Goal: Transaction & Acquisition: Purchase product/service

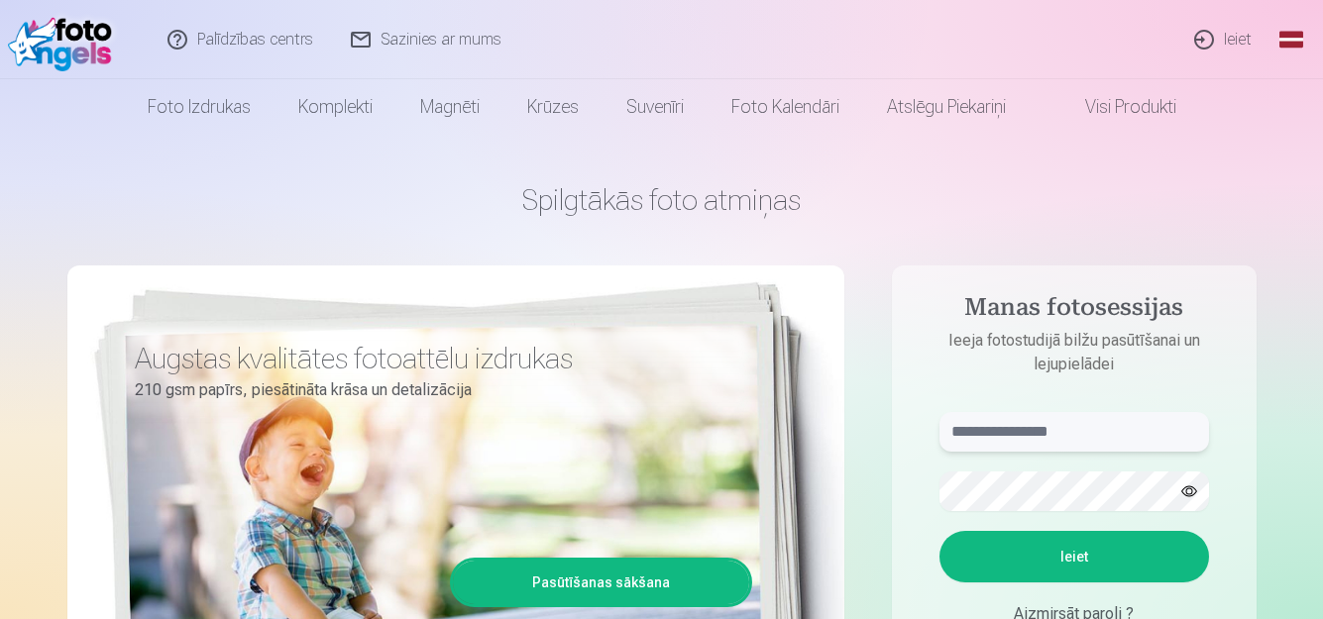
click at [1073, 432] on input "text" at bounding box center [1074, 432] width 270 height 40
type input "**********"
click at [1092, 560] on button "Ieiet" at bounding box center [1074, 557] width 270 height 52
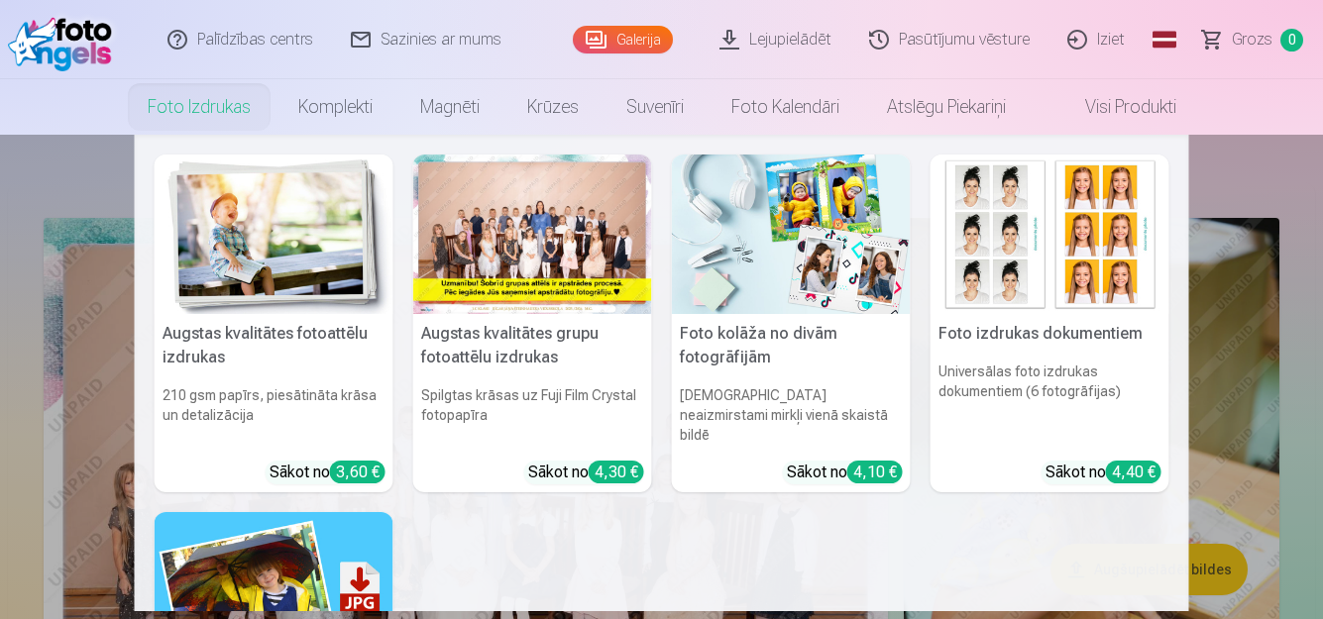
click at [226, 112] on link "Foto izdrukas" at bounding box center [199, 106] width 151 height 55
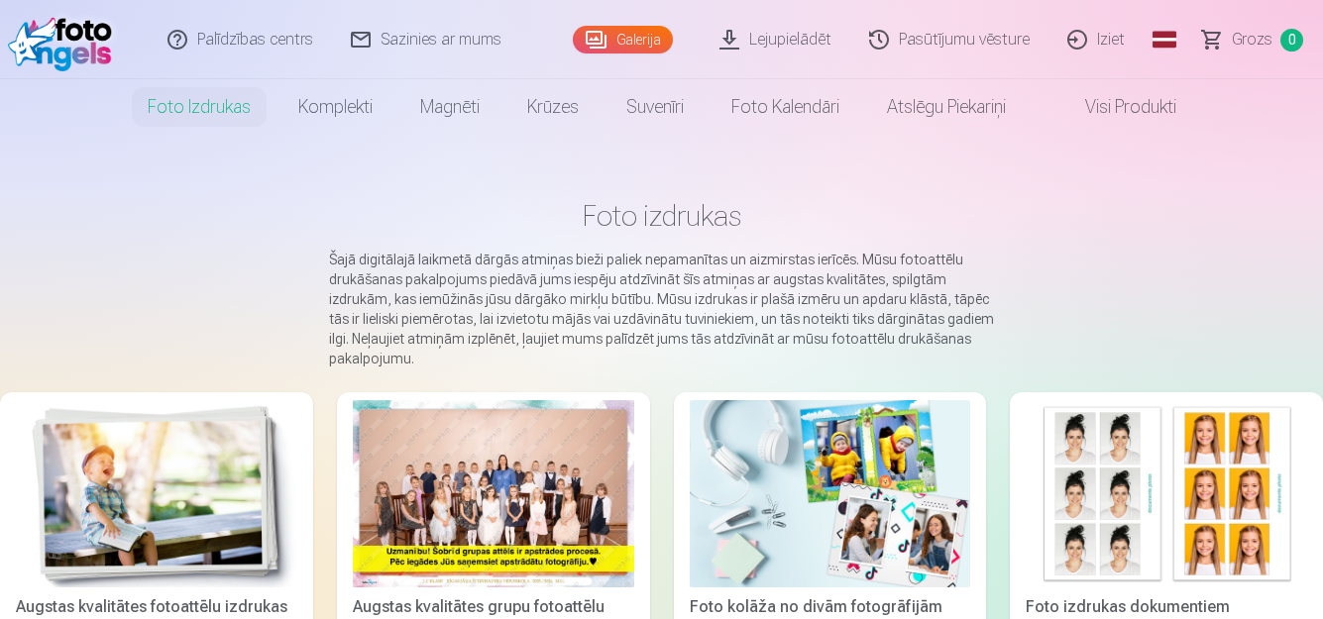
scroll to position [198, 0]
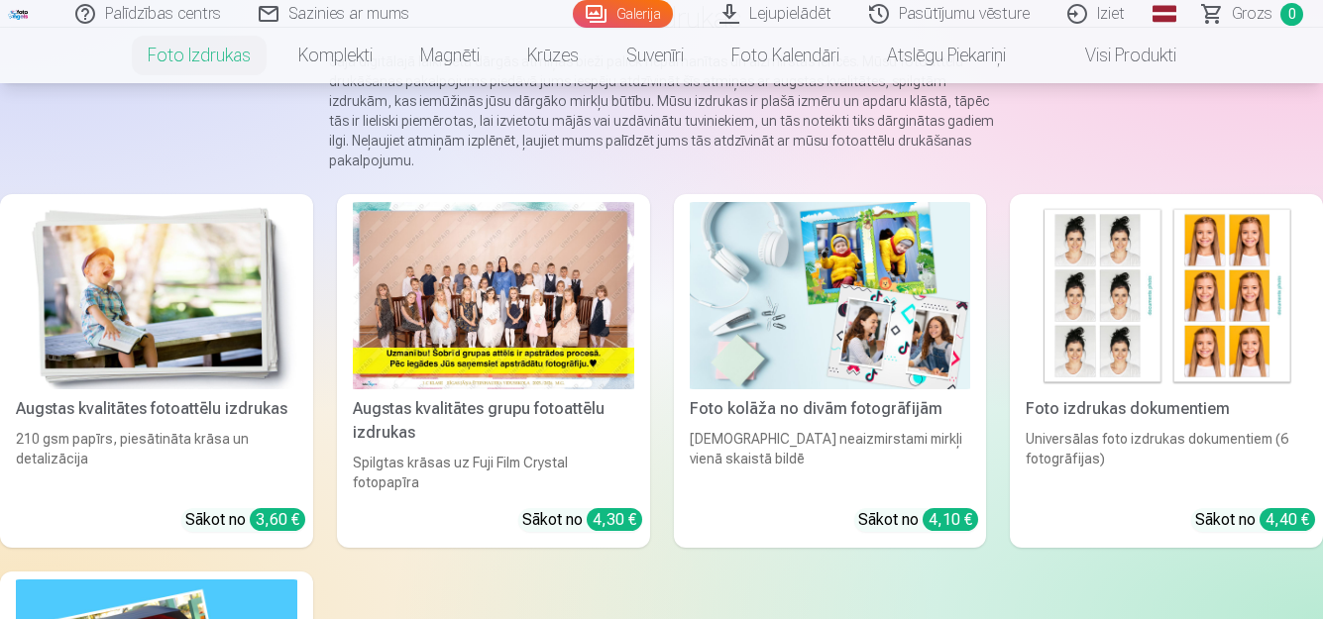
click at [542, 308] on div at bounding box center [493, 295] width 281 height 187
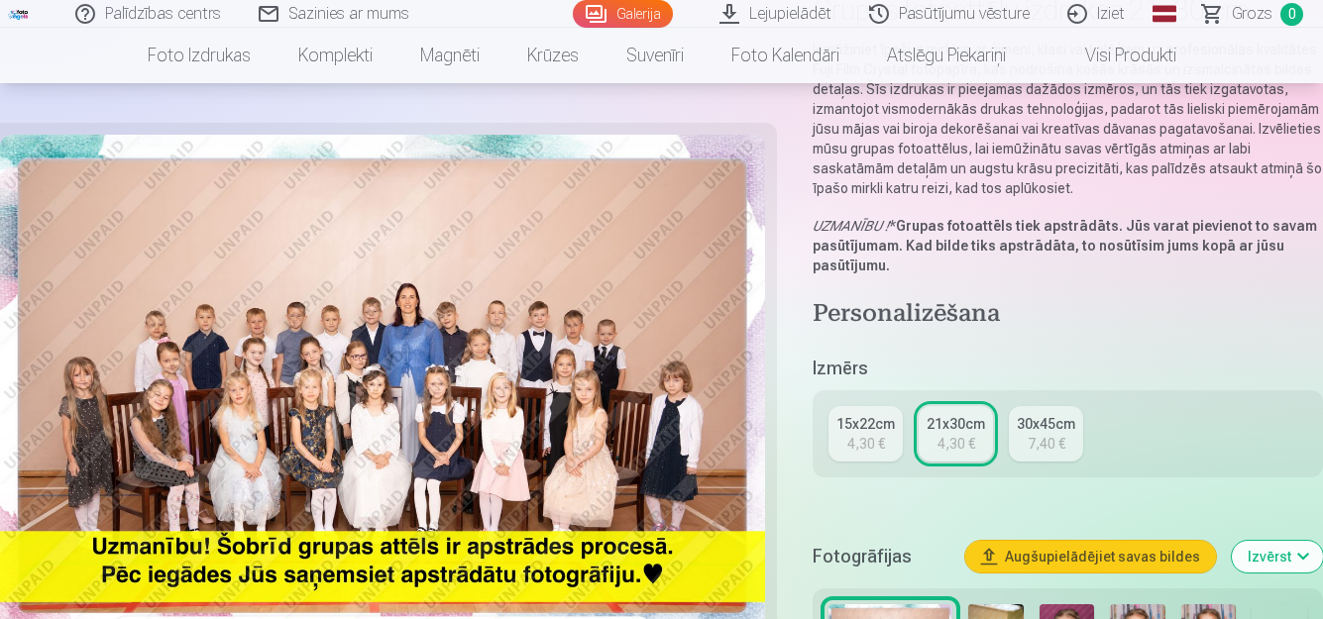
scroll to position [297, 0]
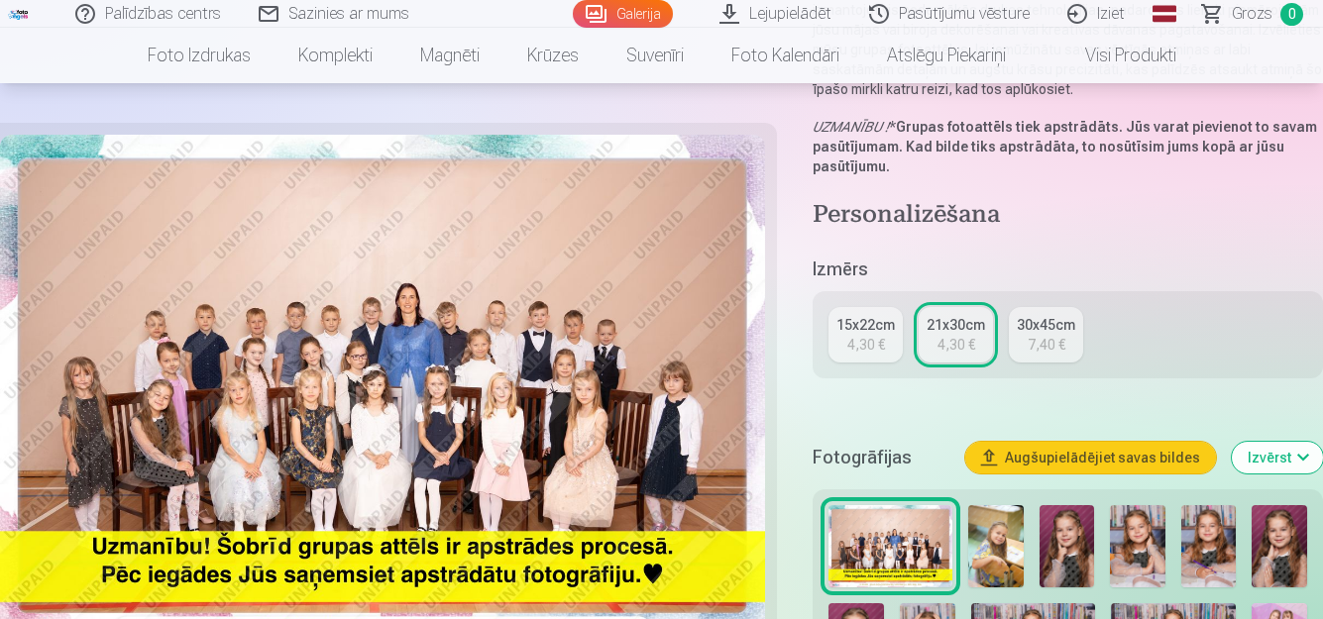
click at [960, 329] on div "21x30cm" at bounding box center [956, 325] width 58 height 20
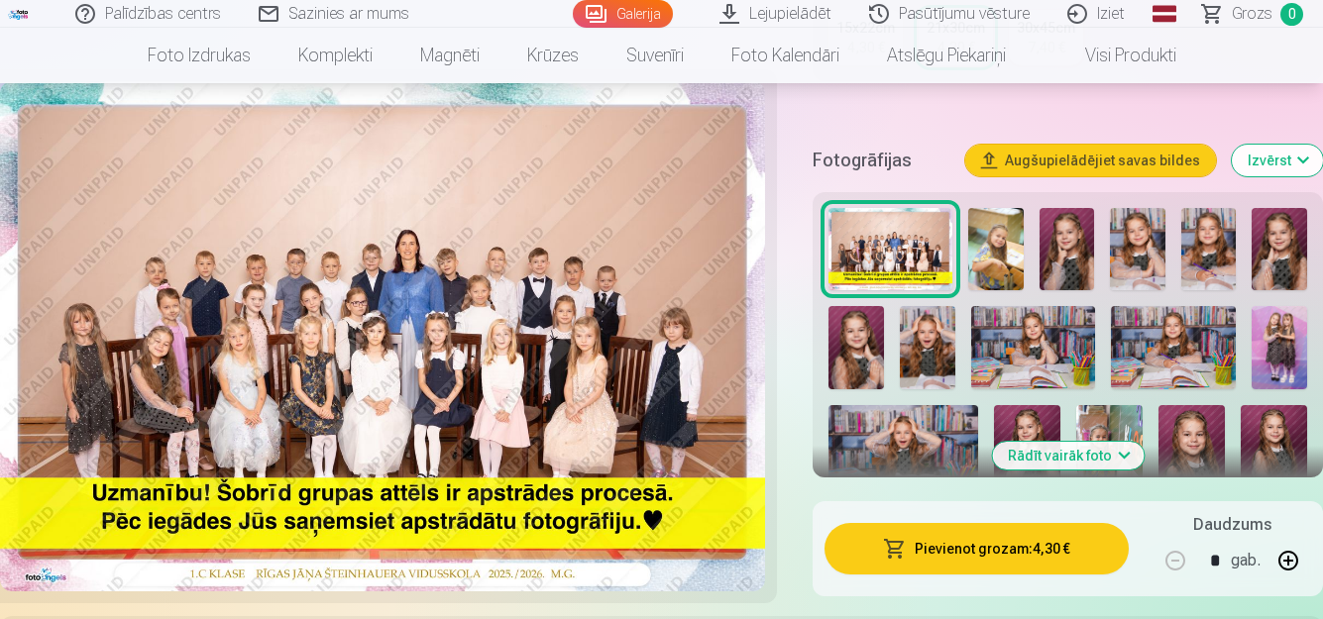
scroll to position [694, 0]
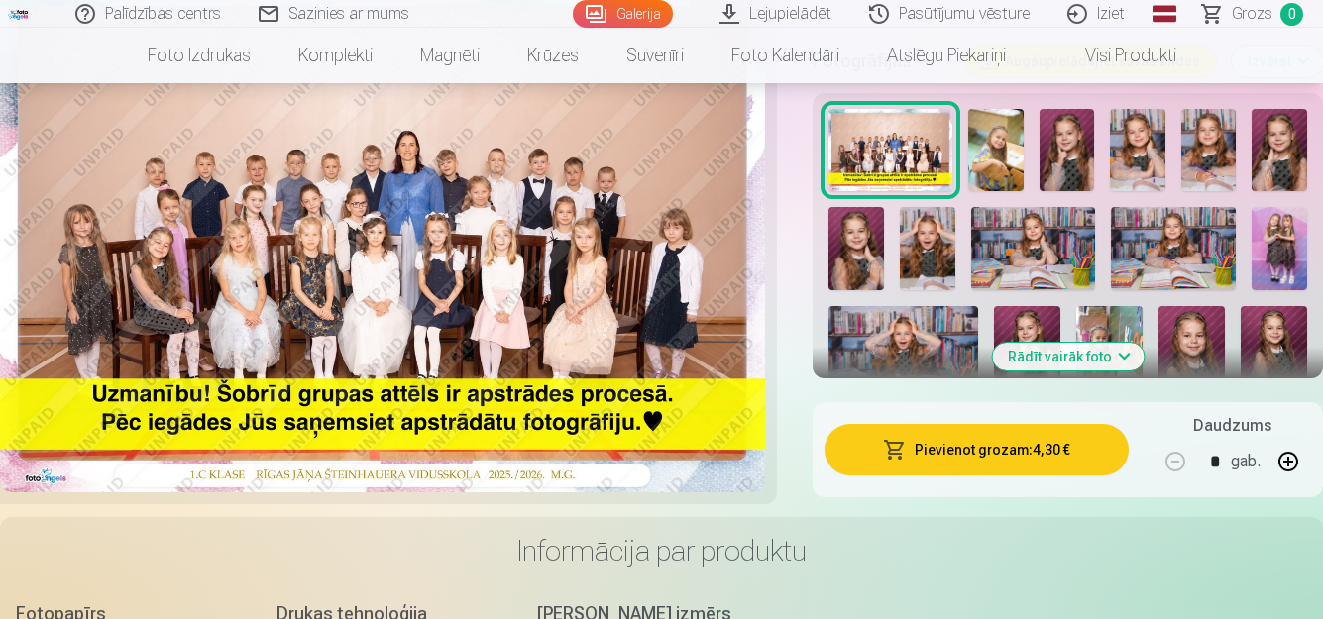
click at [975, 453] on button "Pievienot grozam : 4,30 €" at bounding box center [976, 450] width 304 height 52
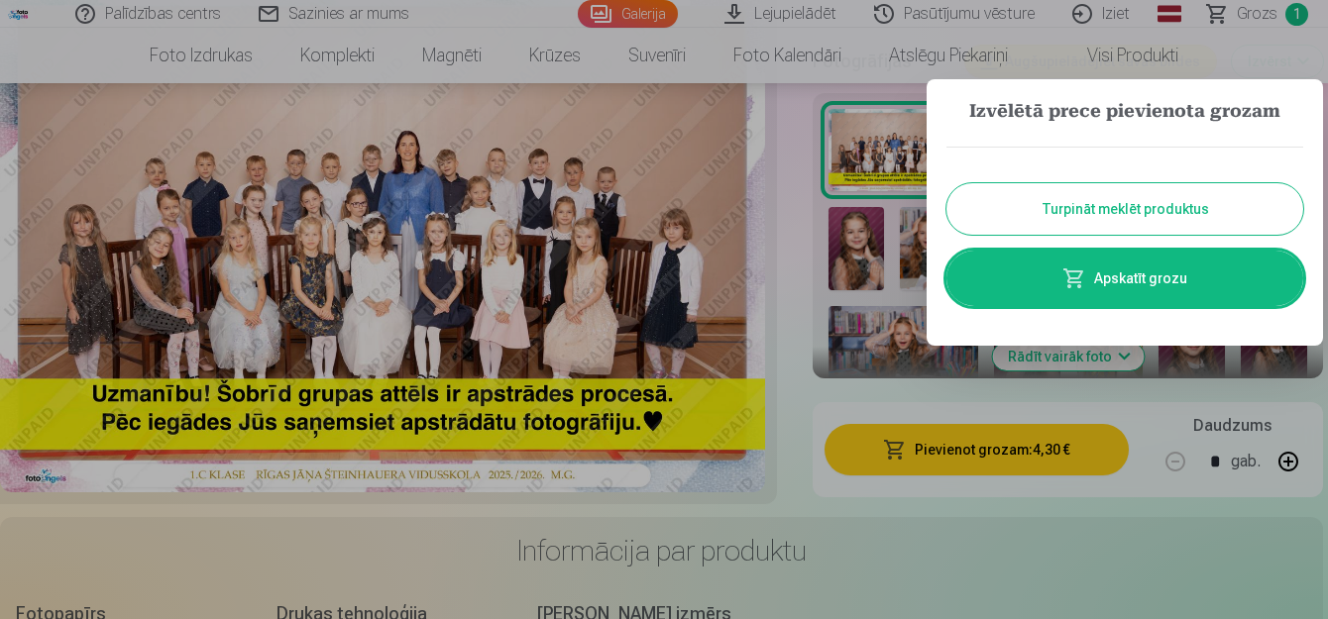
click at [1131, 196] on button "Turpināt meklēt produktus" at bounding box center [1124, 209] width 357 height 52
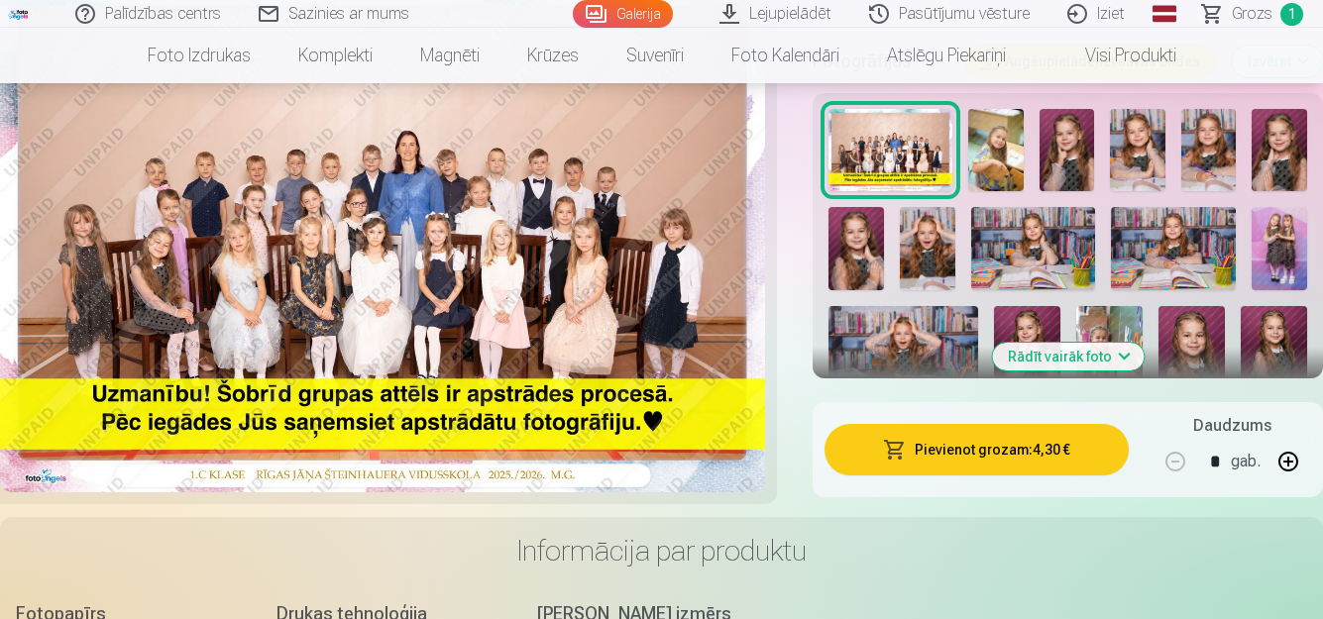
scroll to position [595, 0]
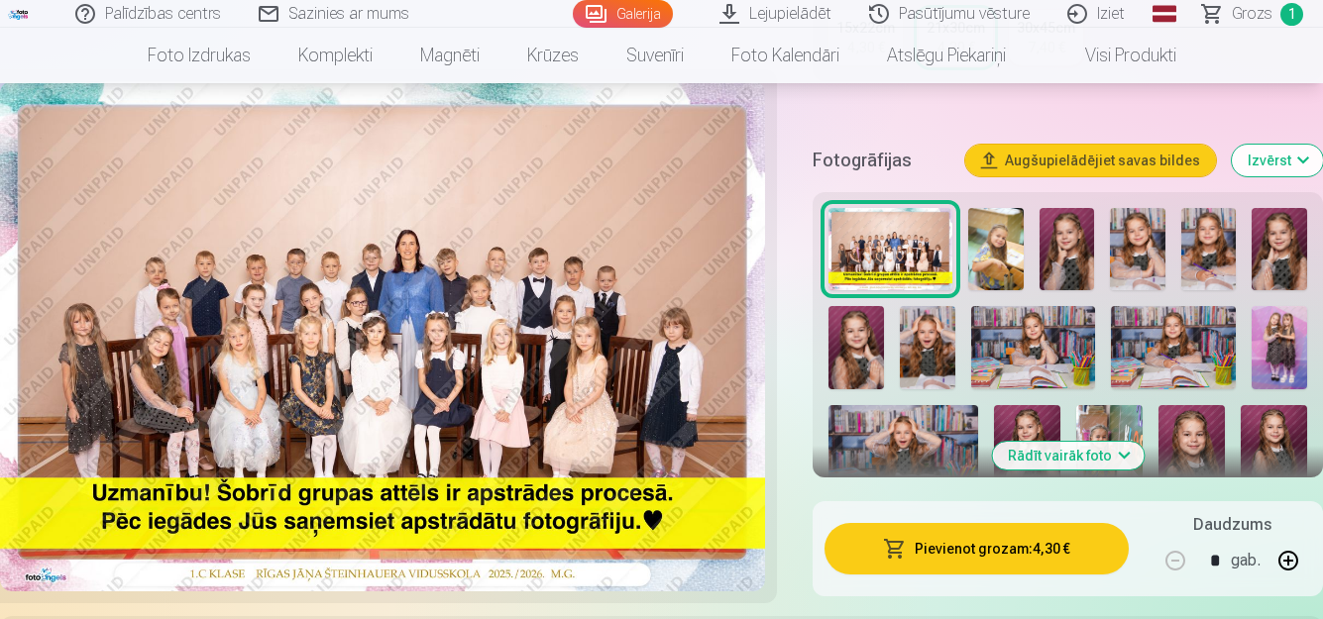
click at [1006, 256] on img at bounding box center [995, 249] width 55 height 82
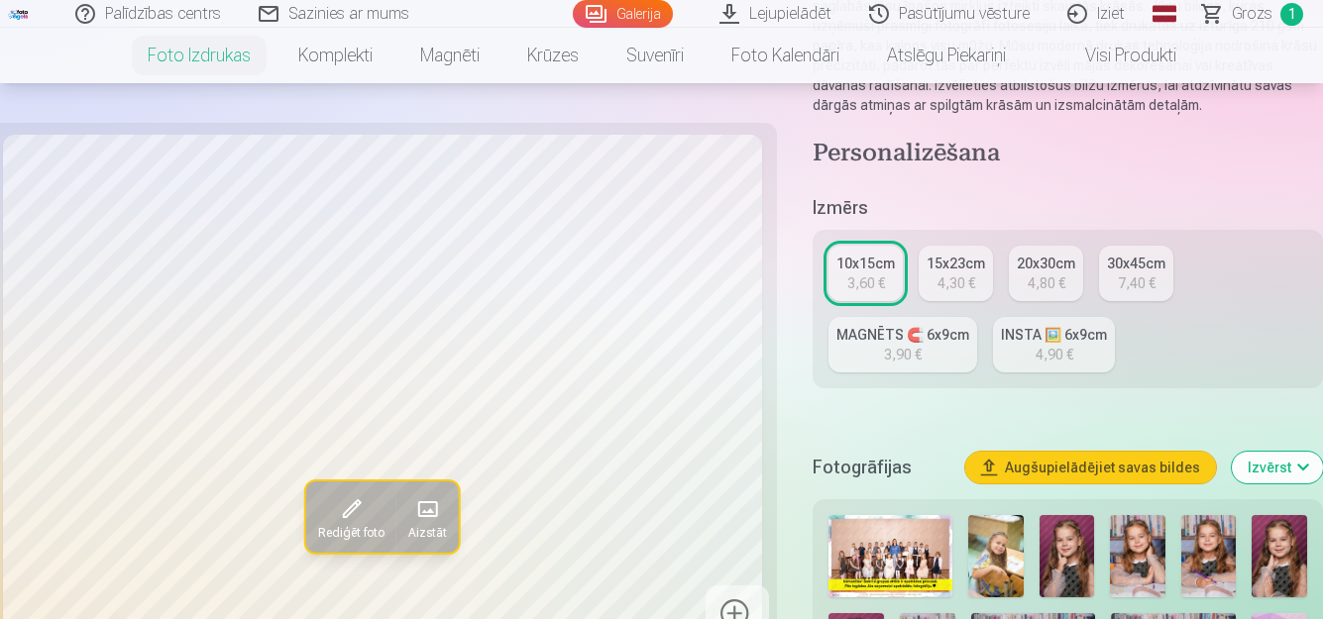
scroll to position [595, 0]
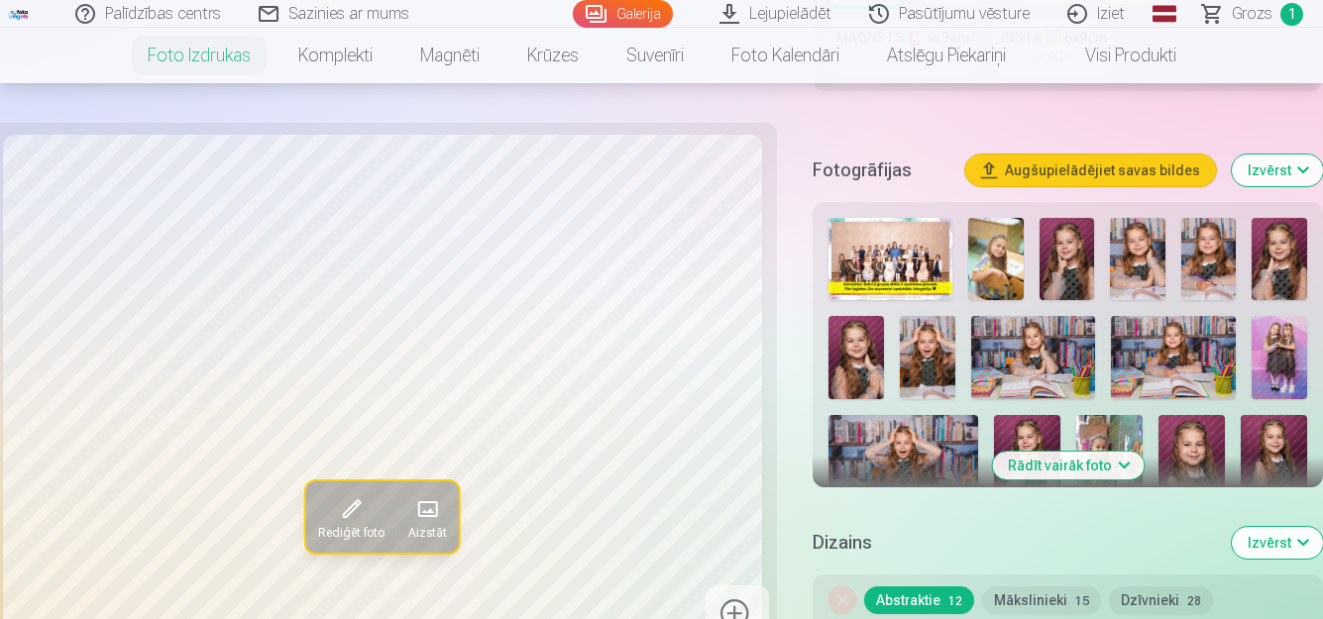
click at [1283, 359] on img at bounding box center [1279, 357] width 55 height 83
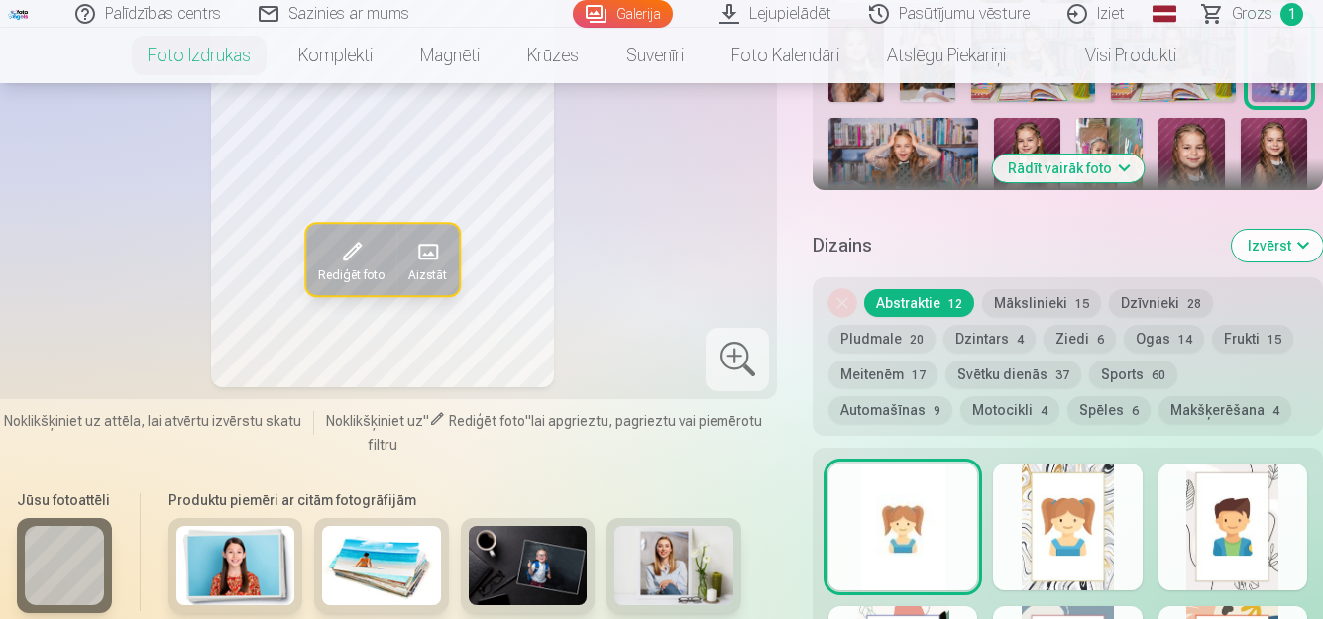
scroll to position [694, 0]
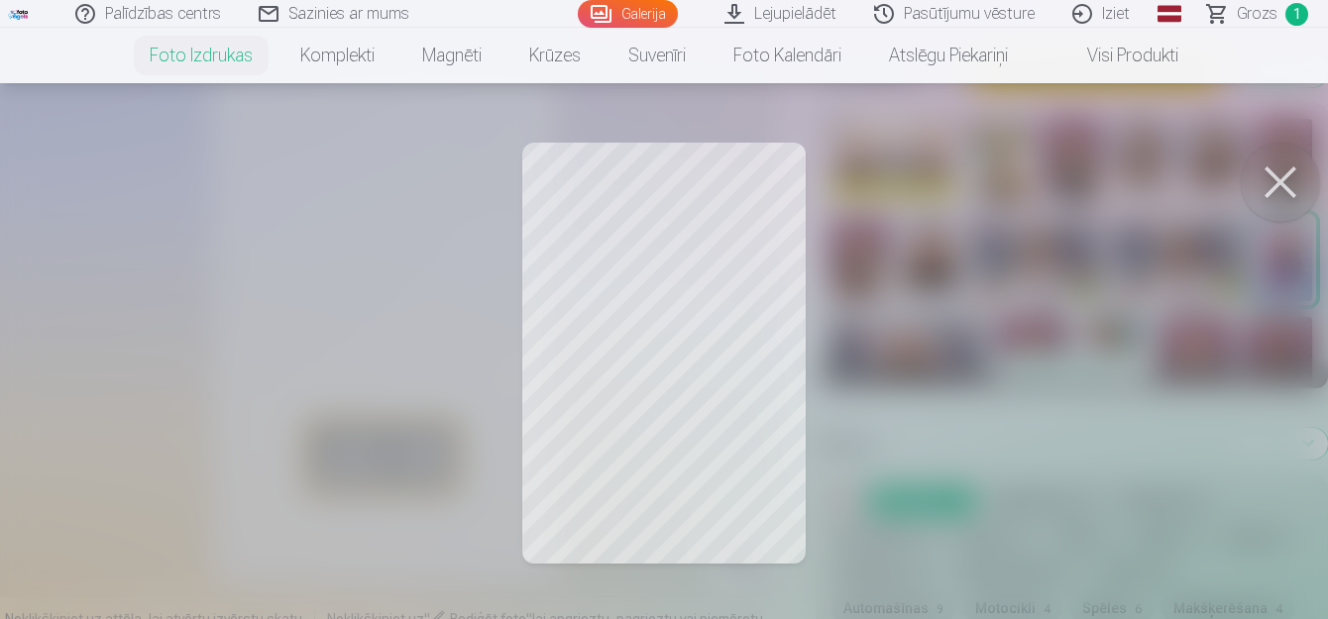
click at [1280, 179] on button at bounding box center [1280, 182] width 79 height 79
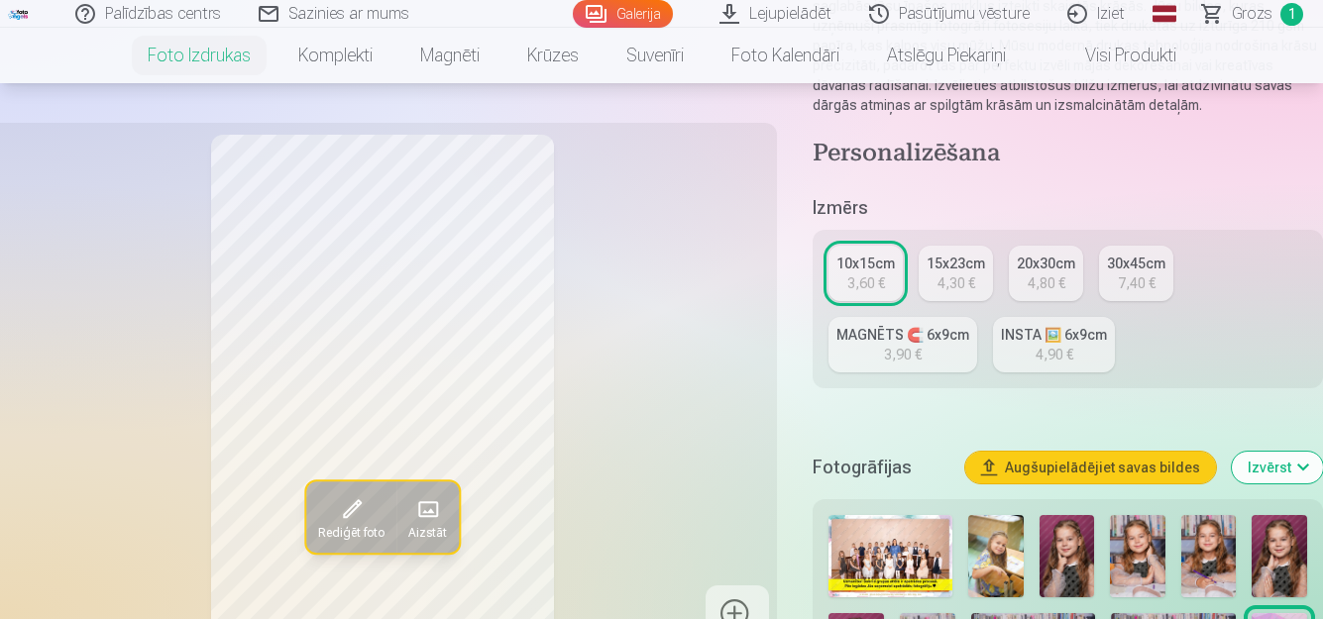
scroll to position [396, 0]
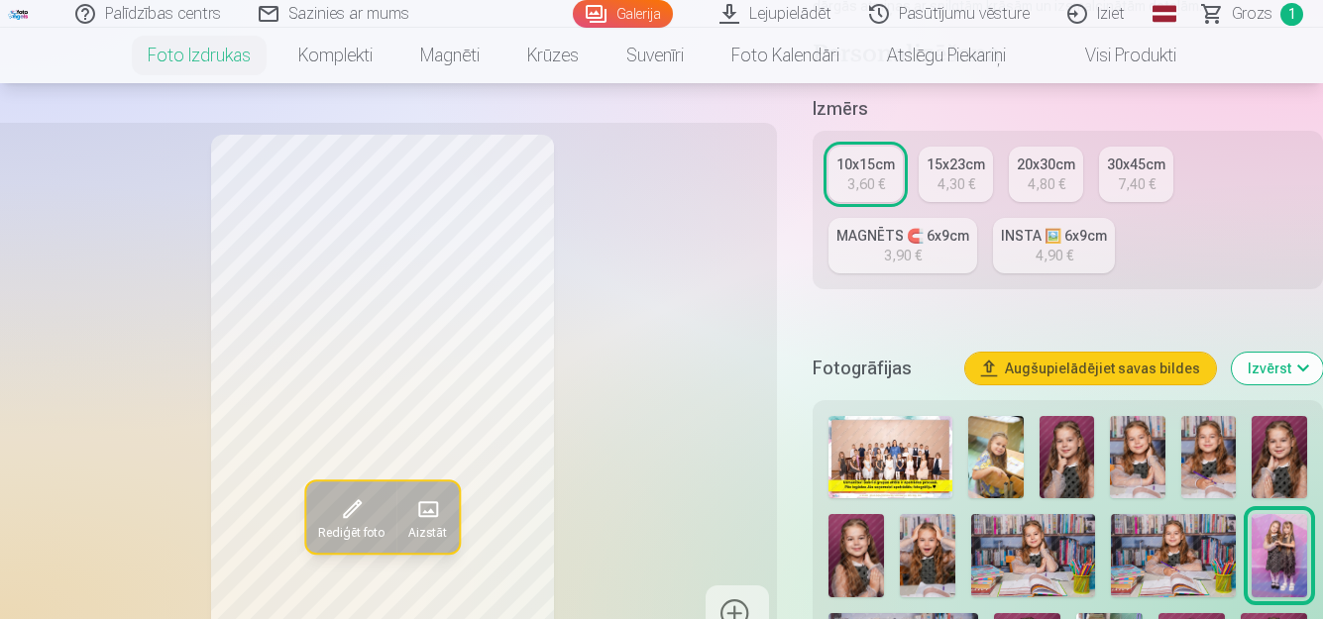
click at [1190, 456] on img at bounding box center [1208, 457] width 55 height 82
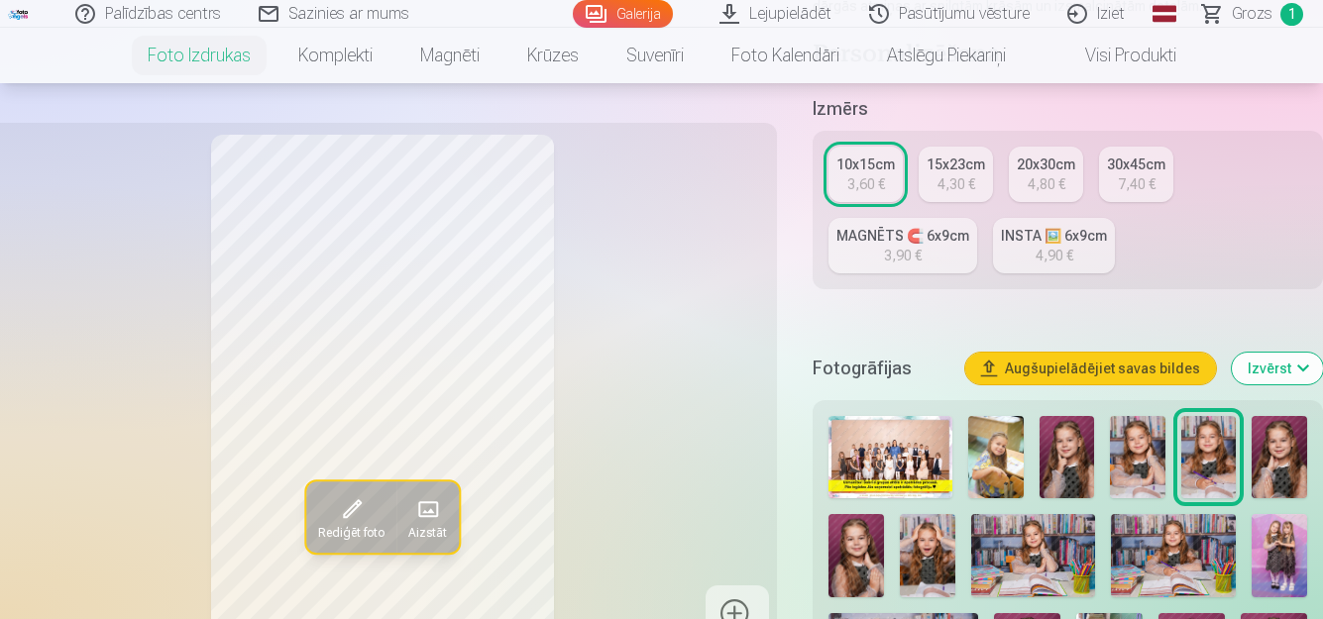
click at [860, 172] on div "10x15cm" at bounding box center [865, 165] width 58 height 20
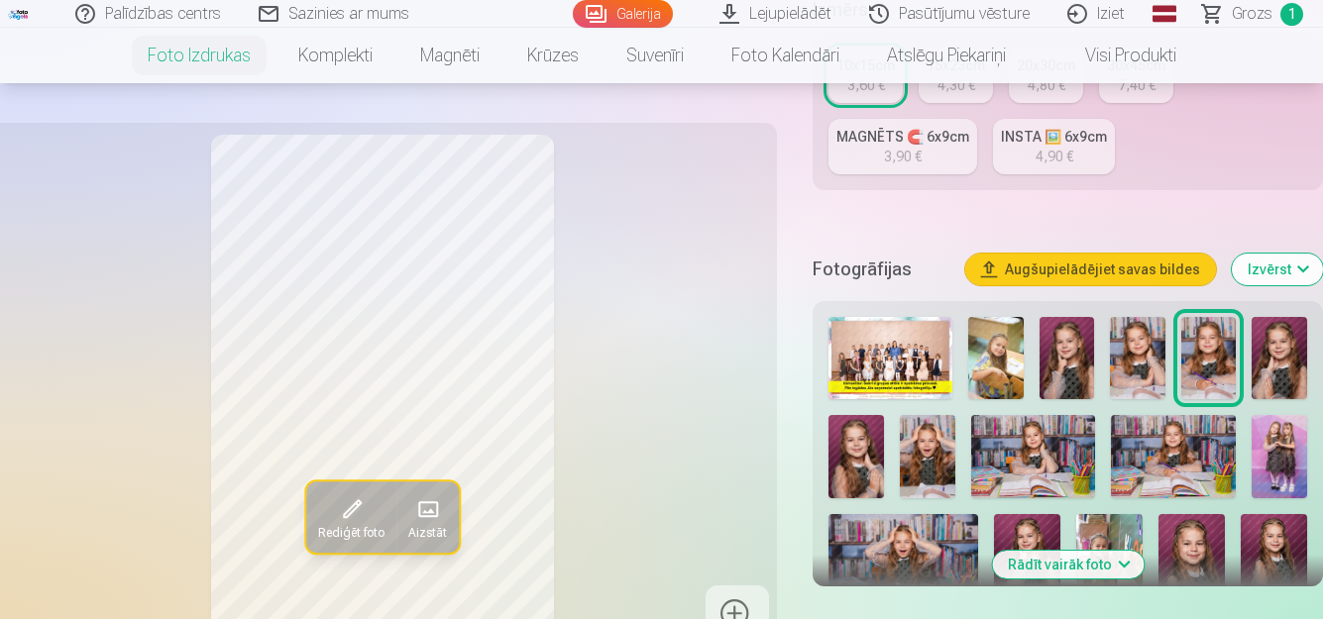
scroll to position [595, 0]
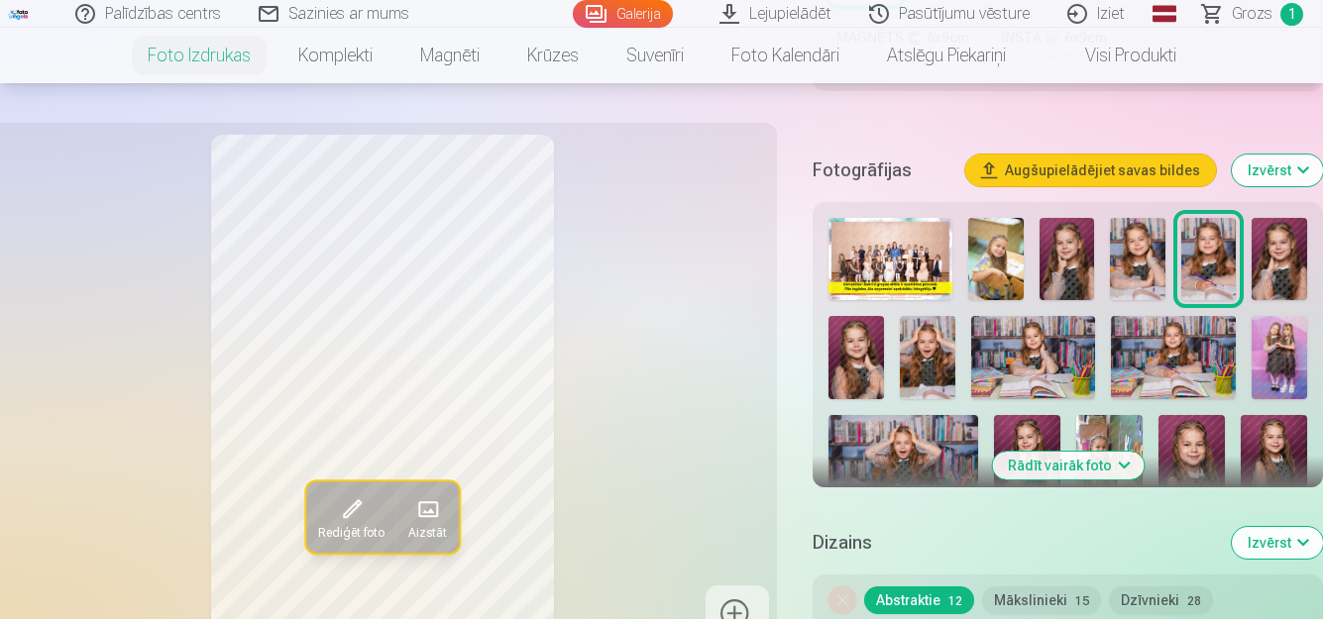
click at [1205, 455] on img at bounding box center [1191, 465] width 66 height 100
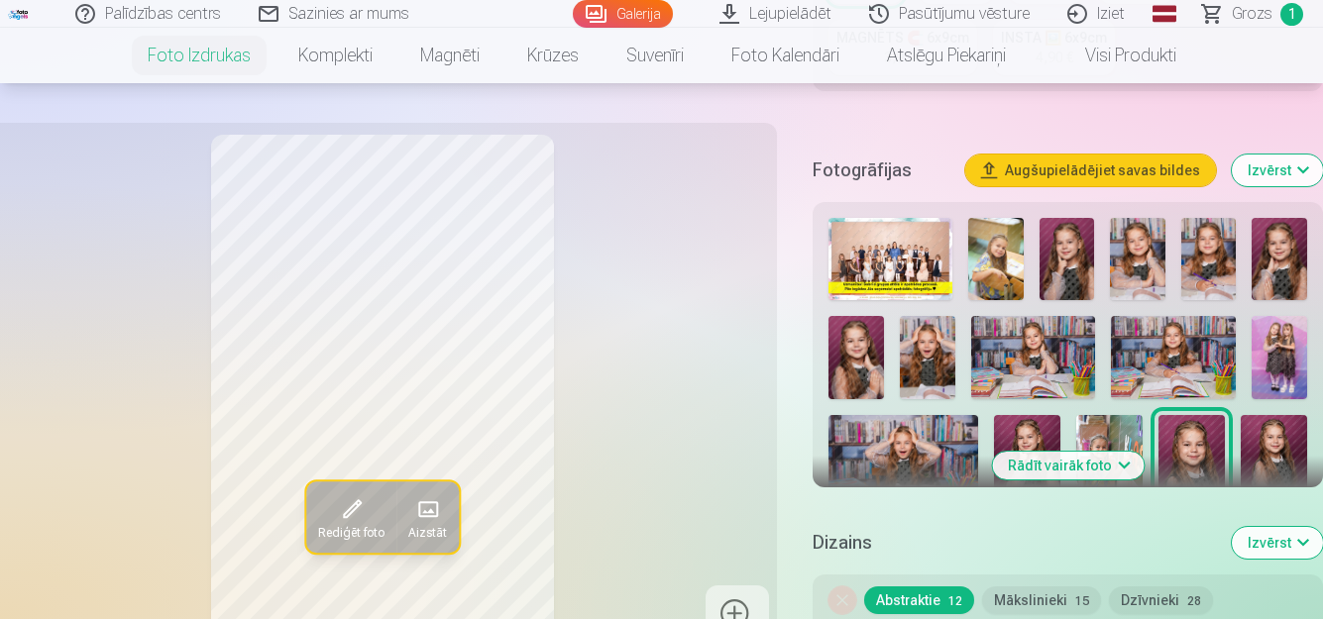
click at [1302, 445] on img at bounding box center [1274, 465] width 66 height 100
click at [1214, 444] on img at bounding box center [1191, 465] width 66 height 100
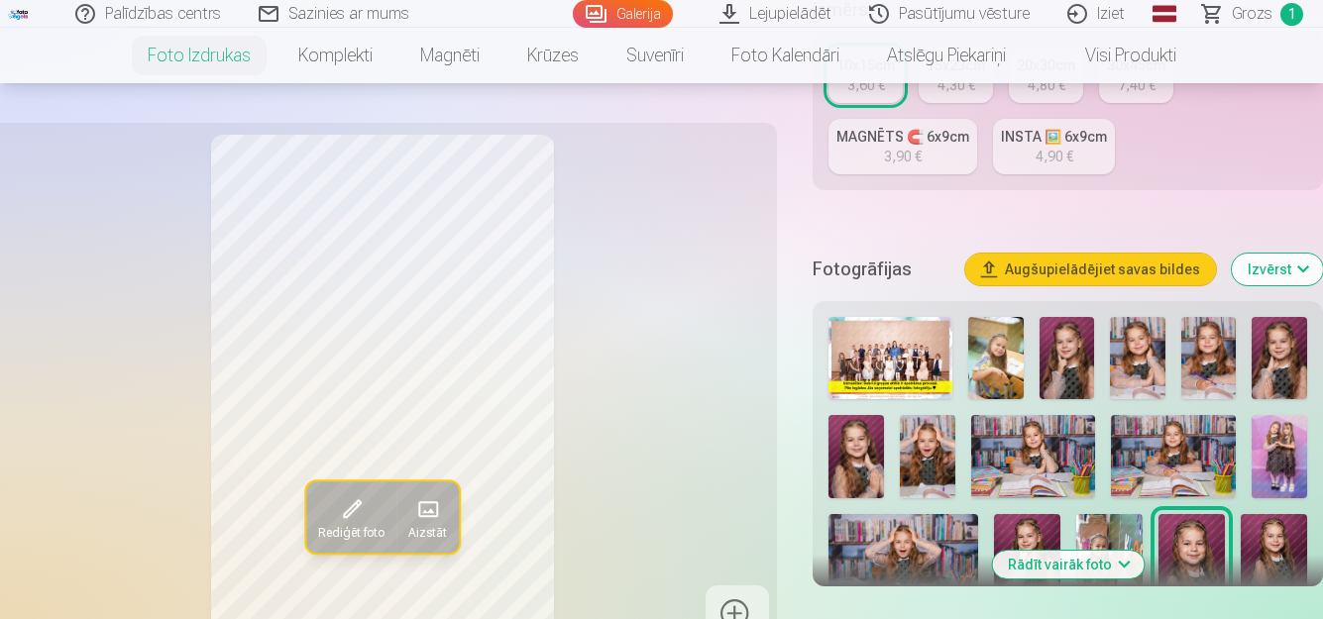
scroll to position [396, 0]
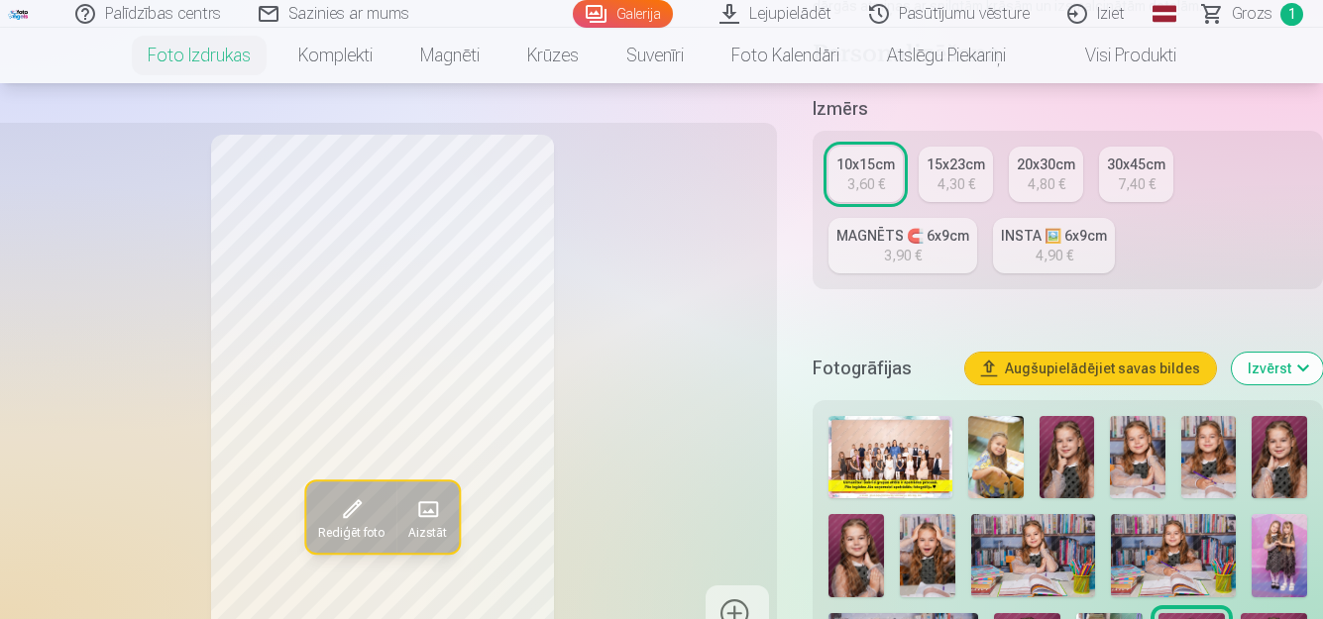
click at [848, 170] on div "10x15cm" at bounding box center [865, 165] width 58 height 20
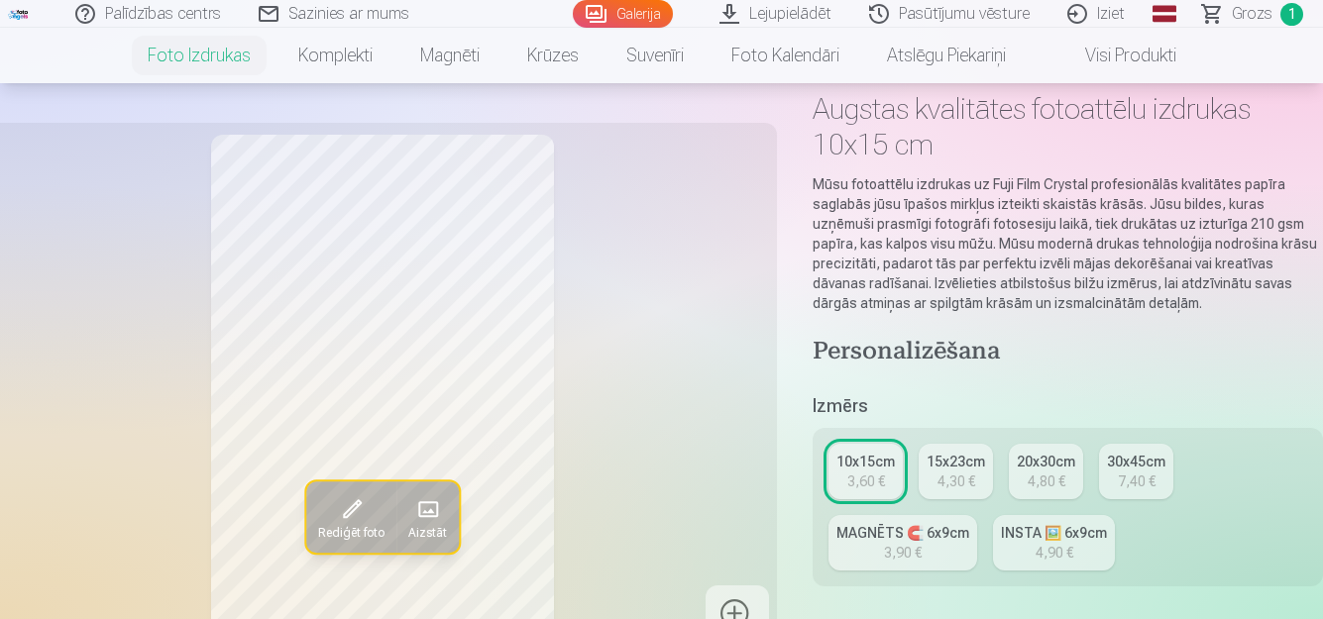
scroll to position [297, 0]
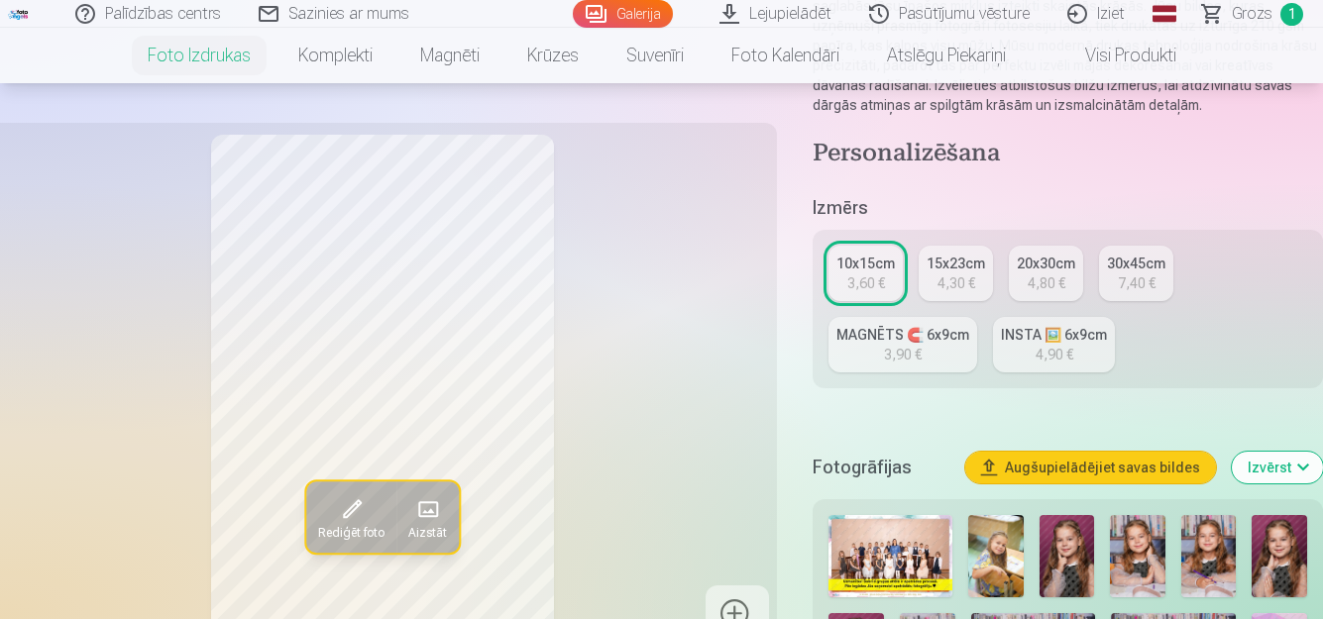
click at [870, 265] on div "10x15cm" at bounding box center [865, 264] width 58 height 20
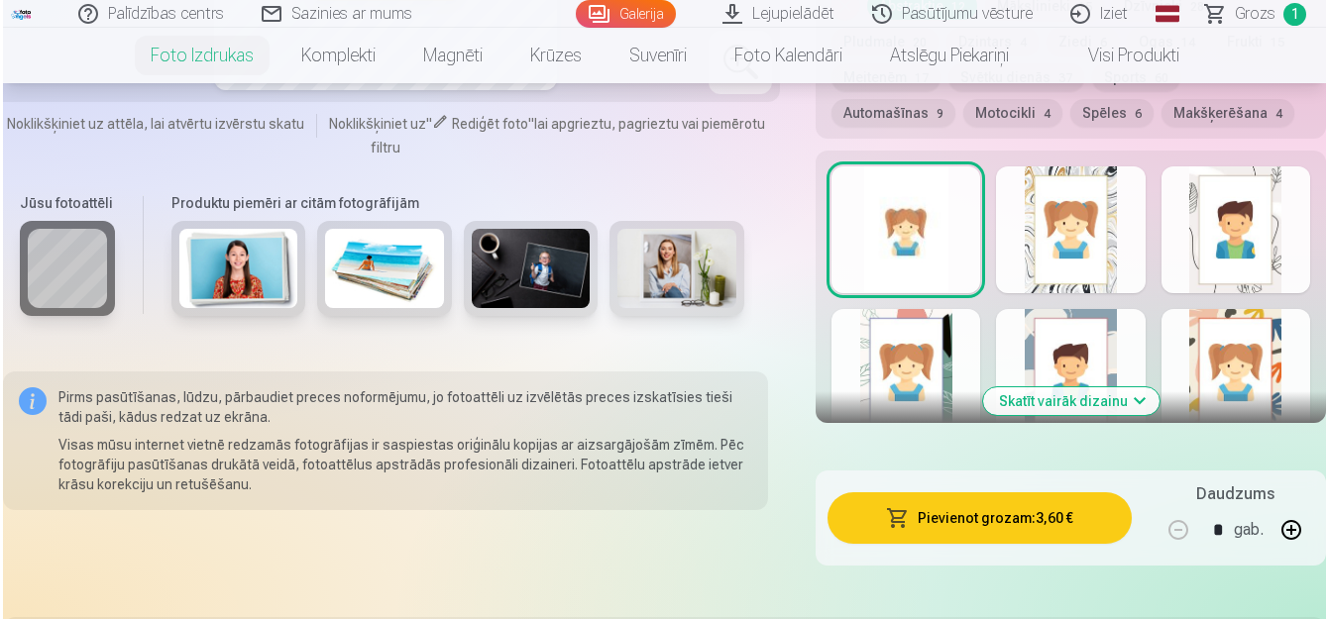
scroll to position [1288, 0]
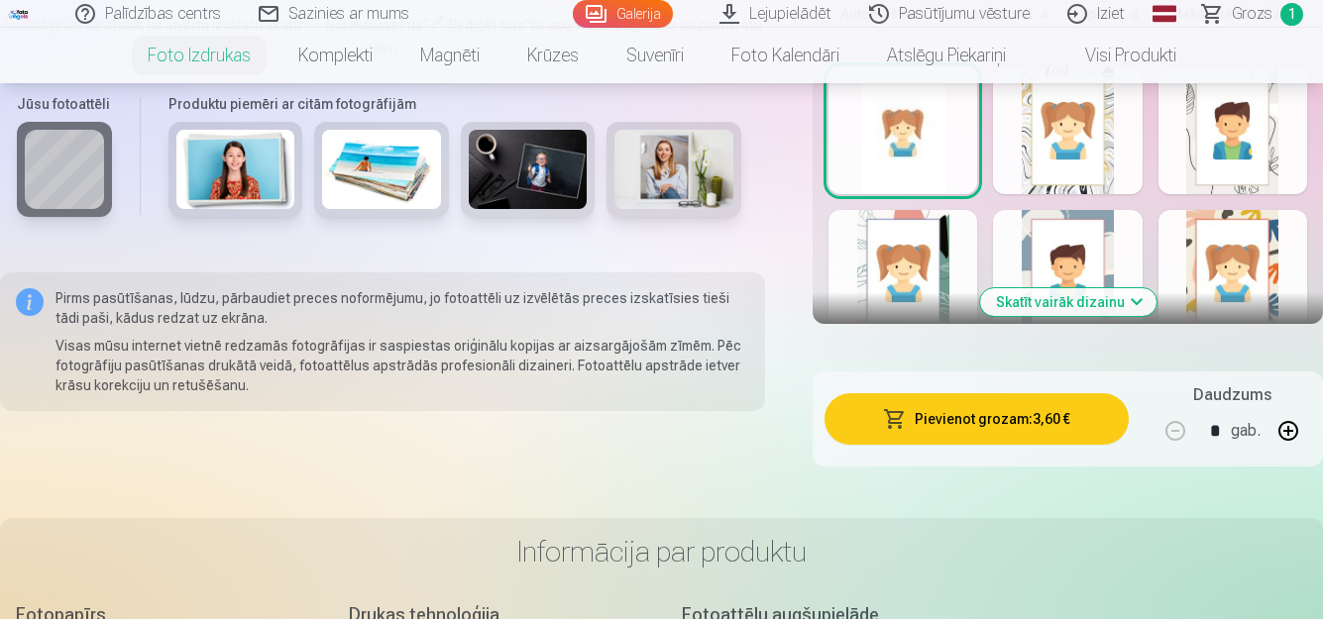
click at [988, 420] on button "Pievienot grozam : 3,60 €" at bounding box center [976, 419] width 304 height 52
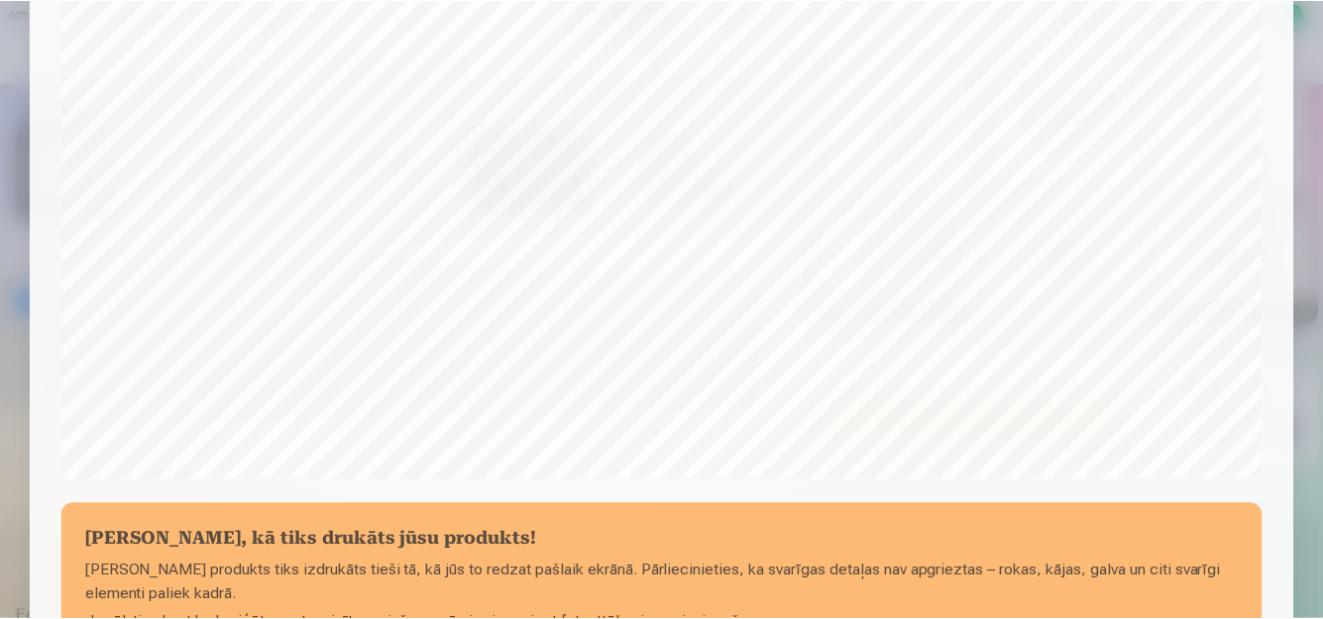
scroll to position [808, 0]
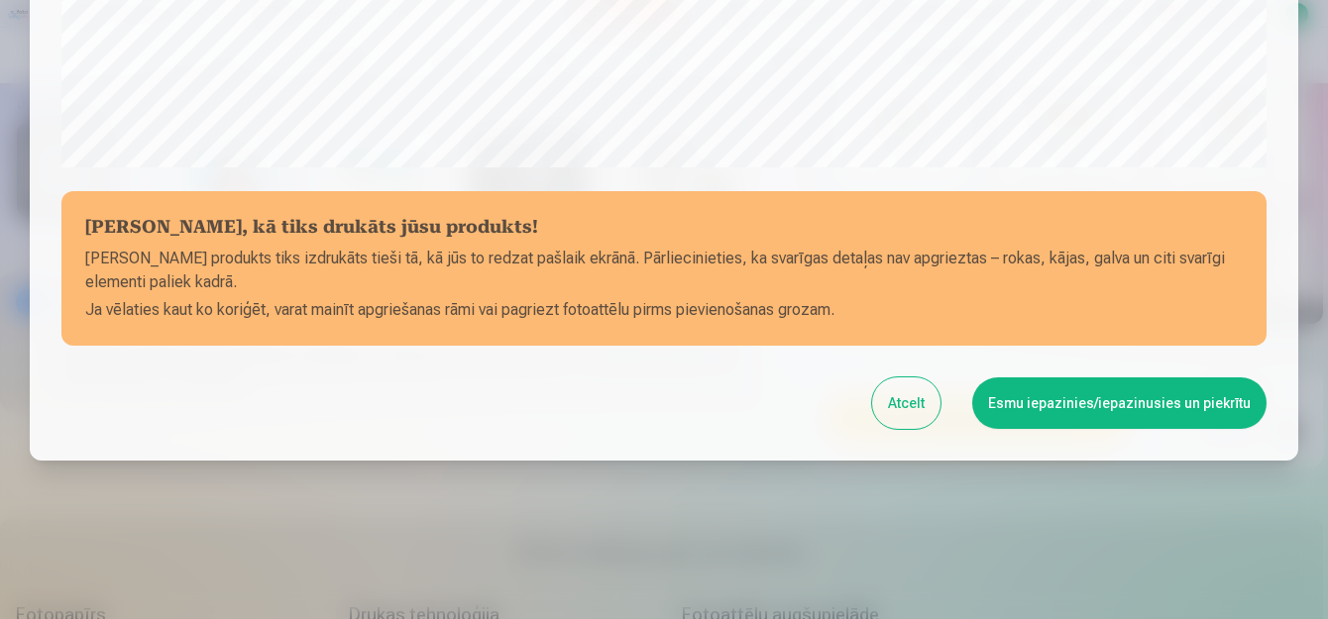
click at [1052, 394] on button "Esmu iepazinies/iepazinusies un piekrītu" at bounding box center [1119, 404] width 294 height 52
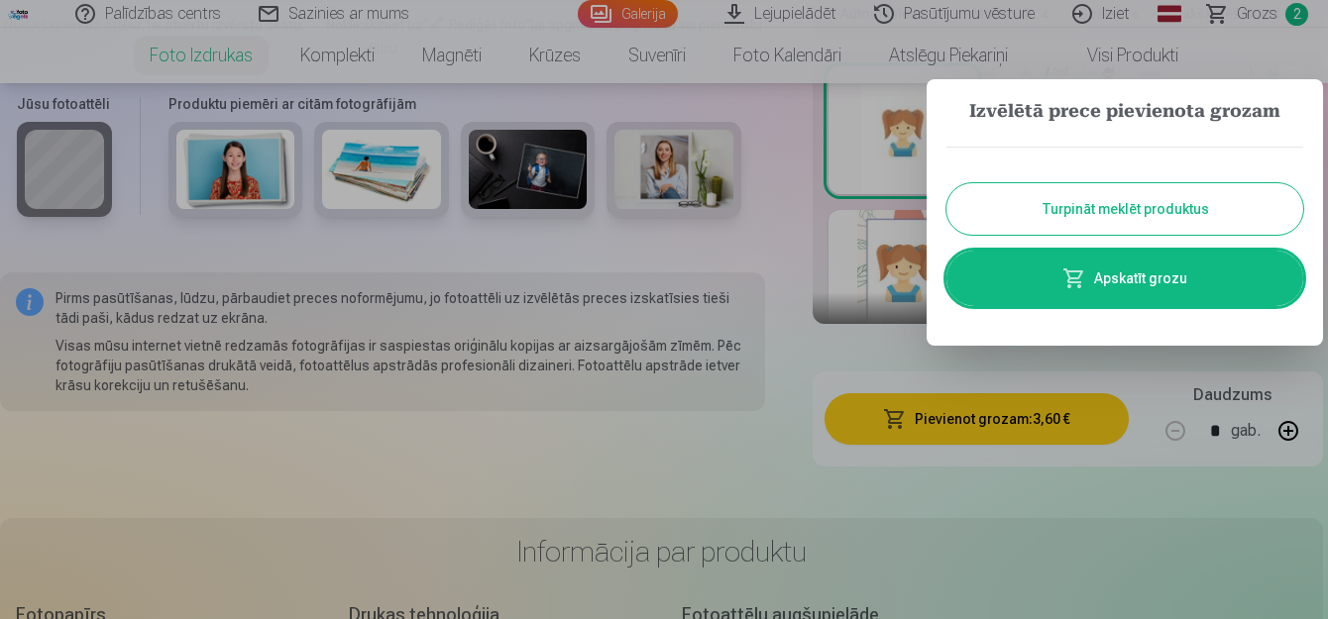
click at [1110, 203] on button "Turpināt meklēt produktus" at bounding box center [1124, 209] width 357 height 52
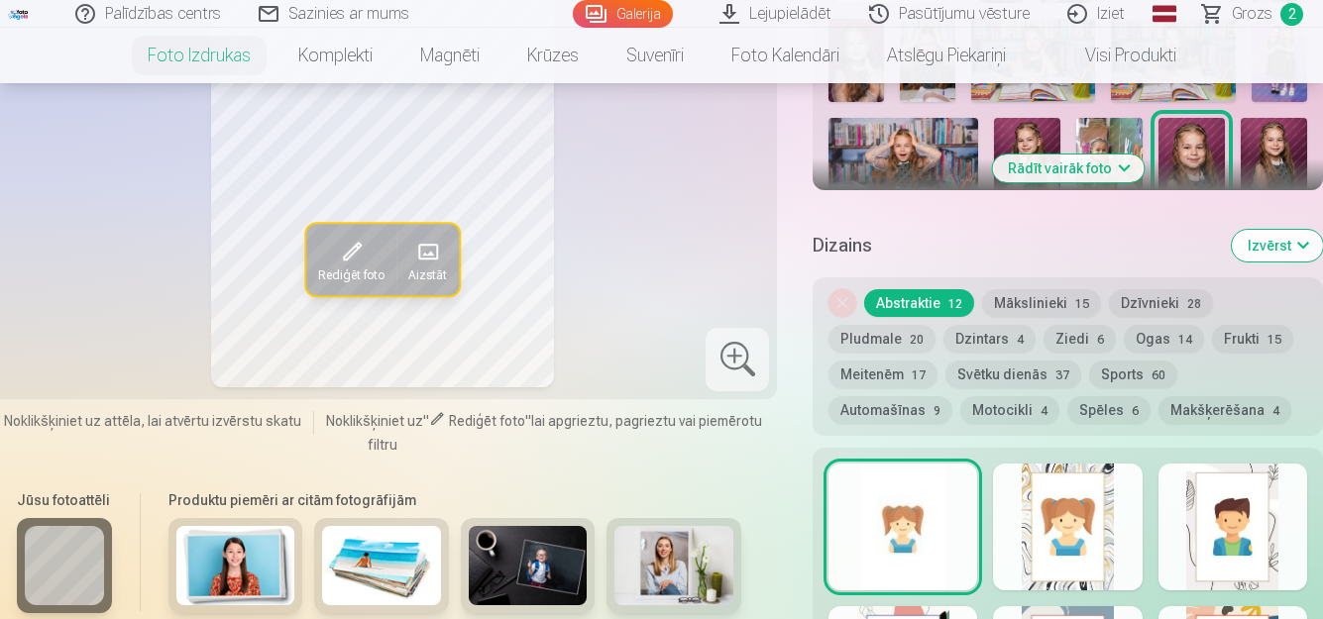
scroll to position [595, 0]
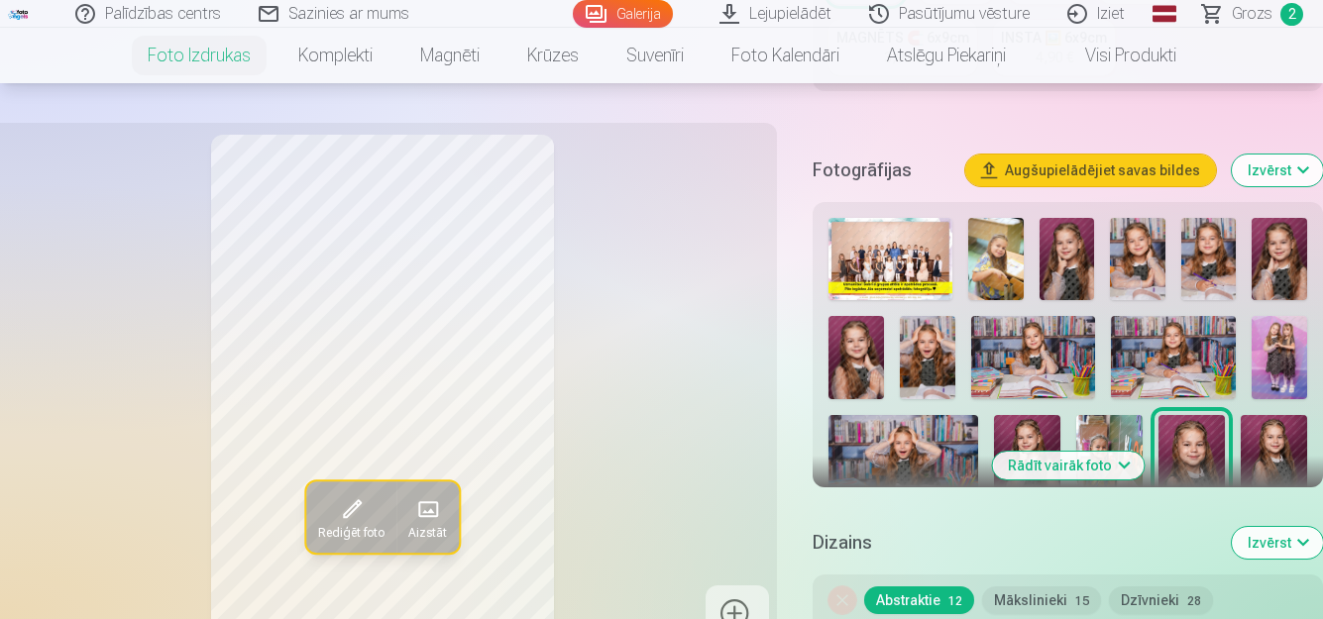
click at [920, 349] on img at bounding box center [927, 357] width 55 height 83
click at [1017, 363] on img at bounding box center [1033, 357] width 125 height 83
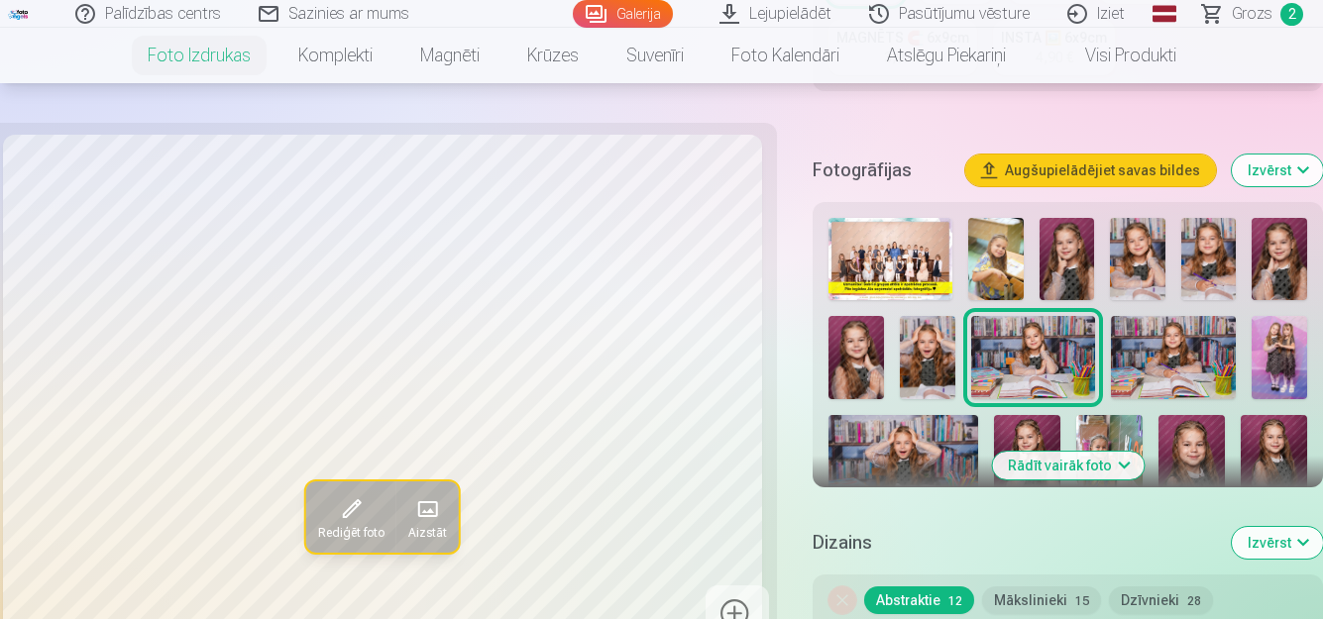
click at [1149, 370] on img at bounding box center [1173, 357] width 125 height 83
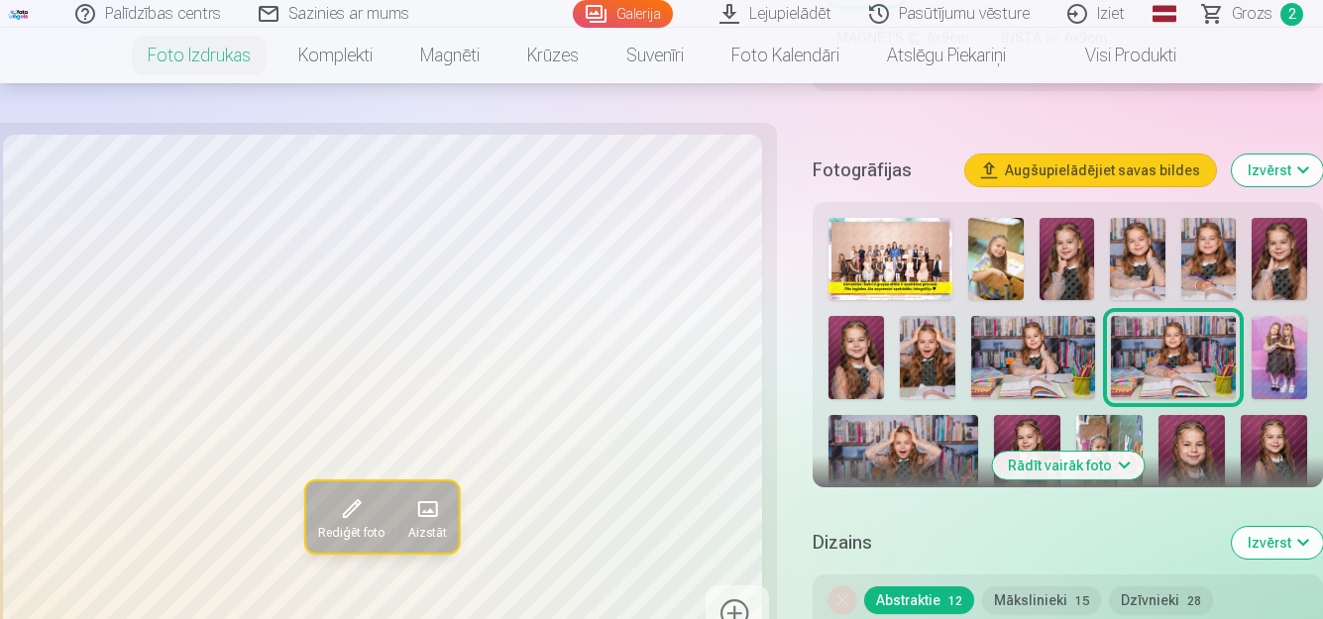
click at [1279, 372] on img at bounding box center [1279, 357] width 55 height 83
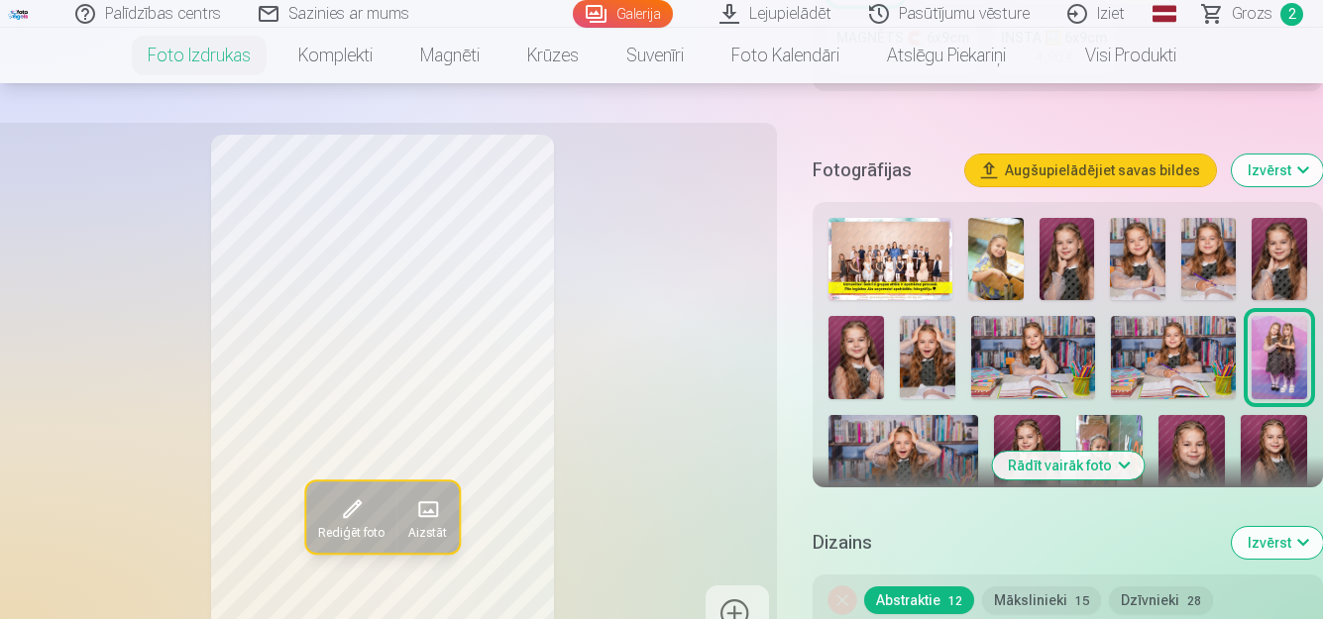
click at [920, 436] on img at bounding box center [903, 464] width 150 height 99
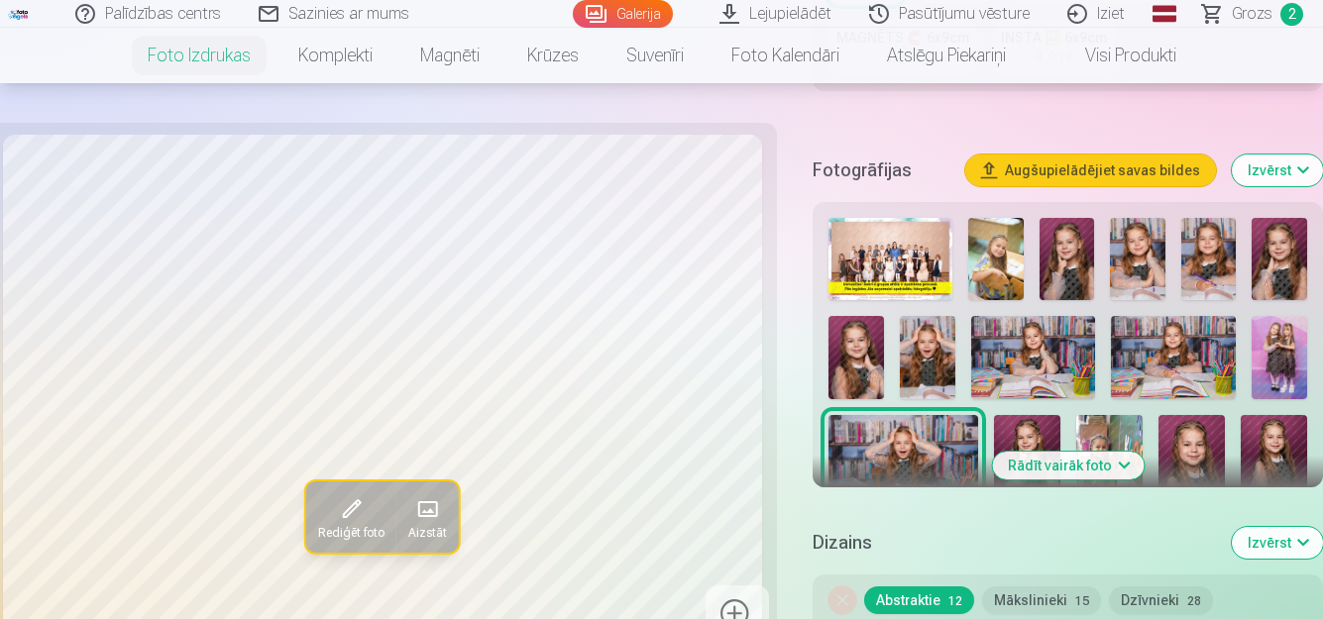
click at [1025, 436] on img at bounding box center [1027, 465] width 66 height 100
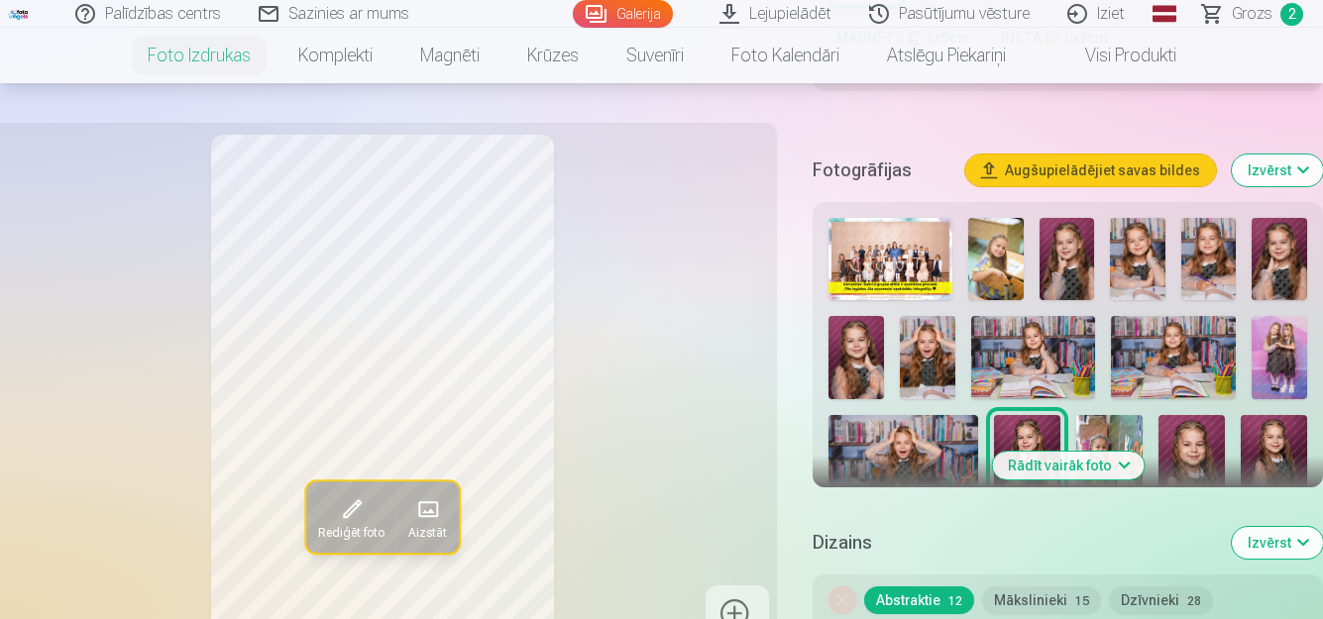
click at [1096, 438] on img at bounding box center [1109, 465] width 66 height 100
click at [1197, 450] on img at bounding box center [1191, 465] width 66 height 100
click at [1278, 436] on img at bounding box center [1274, 465] width 66 height 100
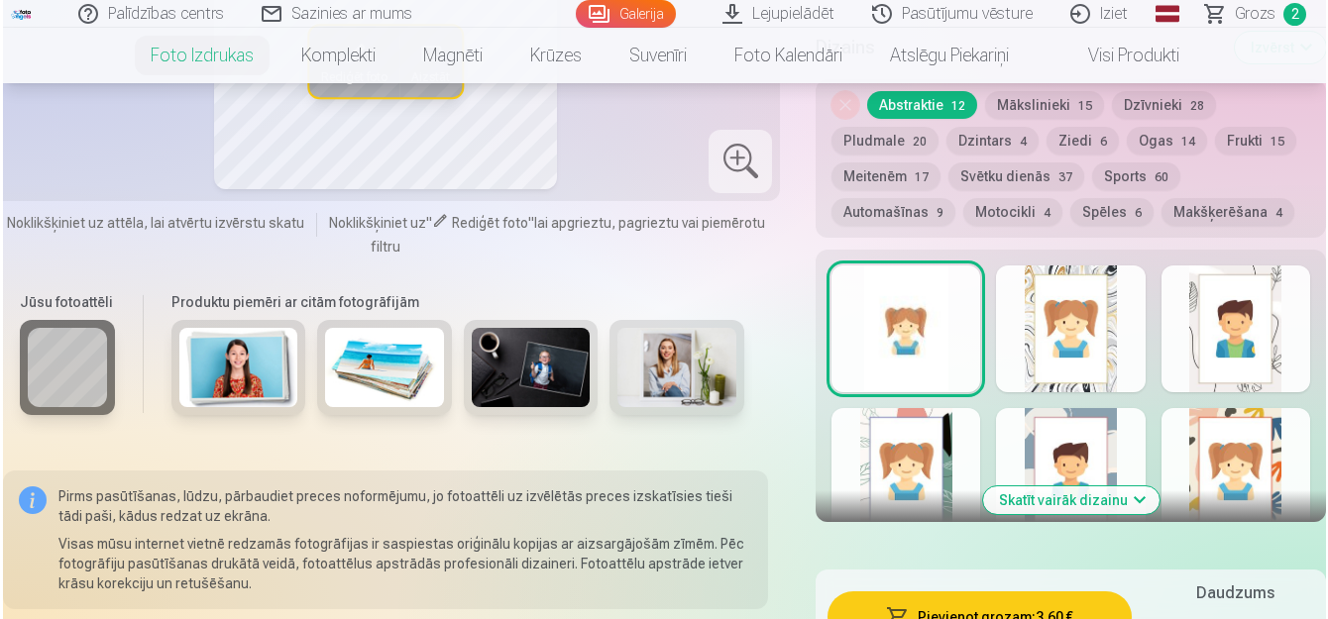
scroll to position [1288, 0]
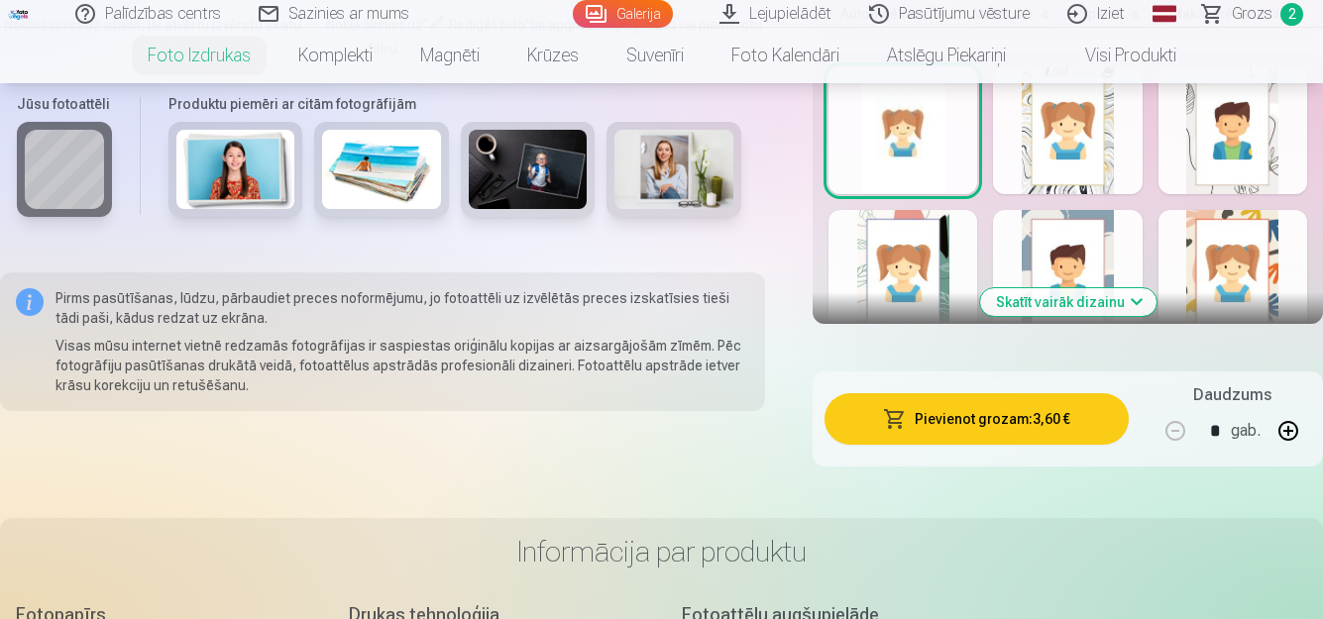
click at [1020, 419] on button "Pievienot grozam : 3,60 €" at bounding box center [976, 419] width 304 height 52
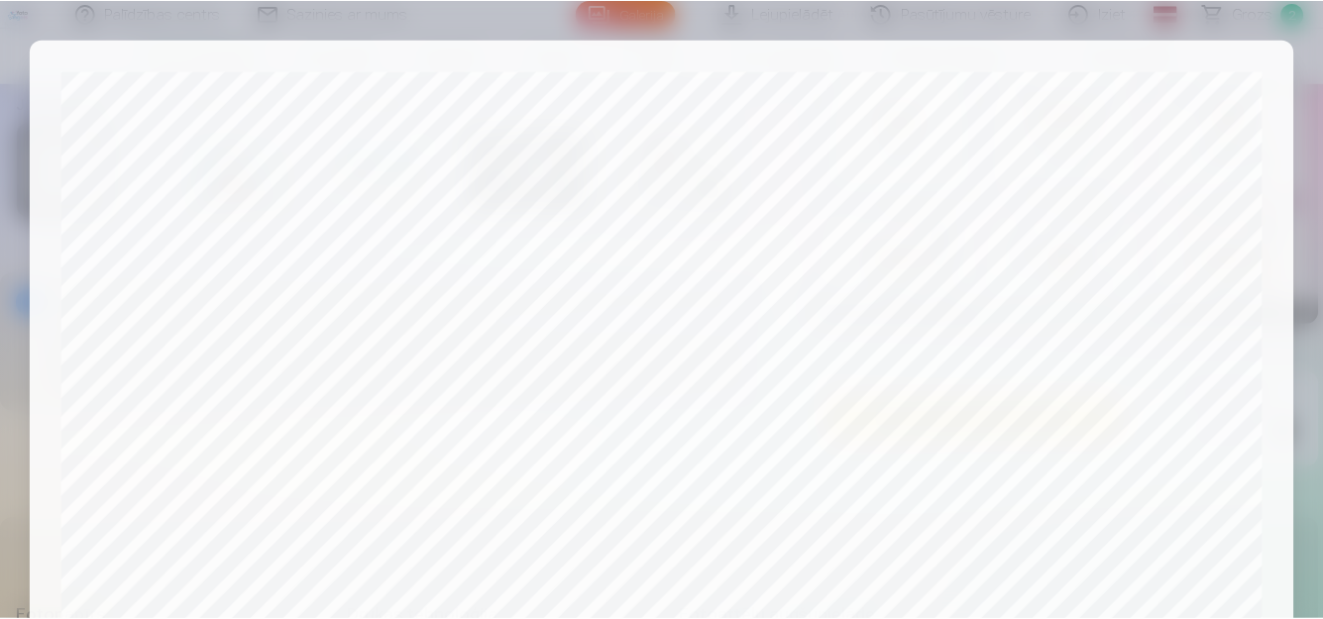
scroll to position [808, 0]
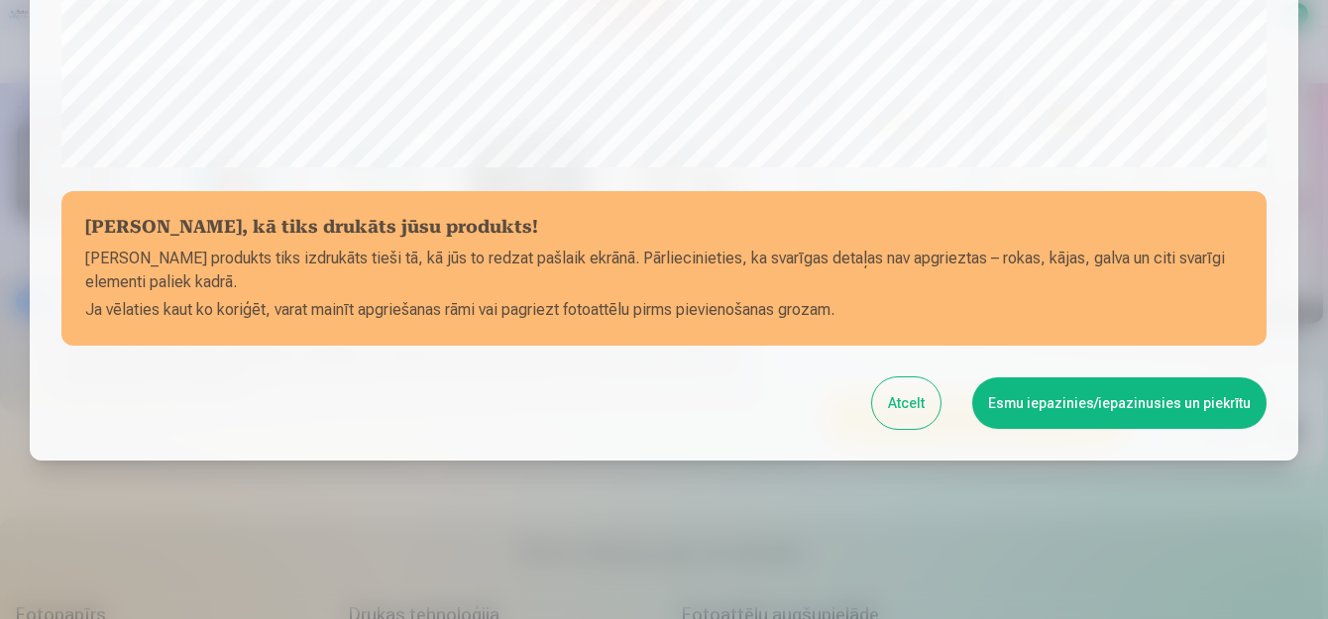
click at [1092, 402] on button "Esmu iepazinies/iepazinusies un piekrītu" at bounding box center [1119, 404] width 294 height 52
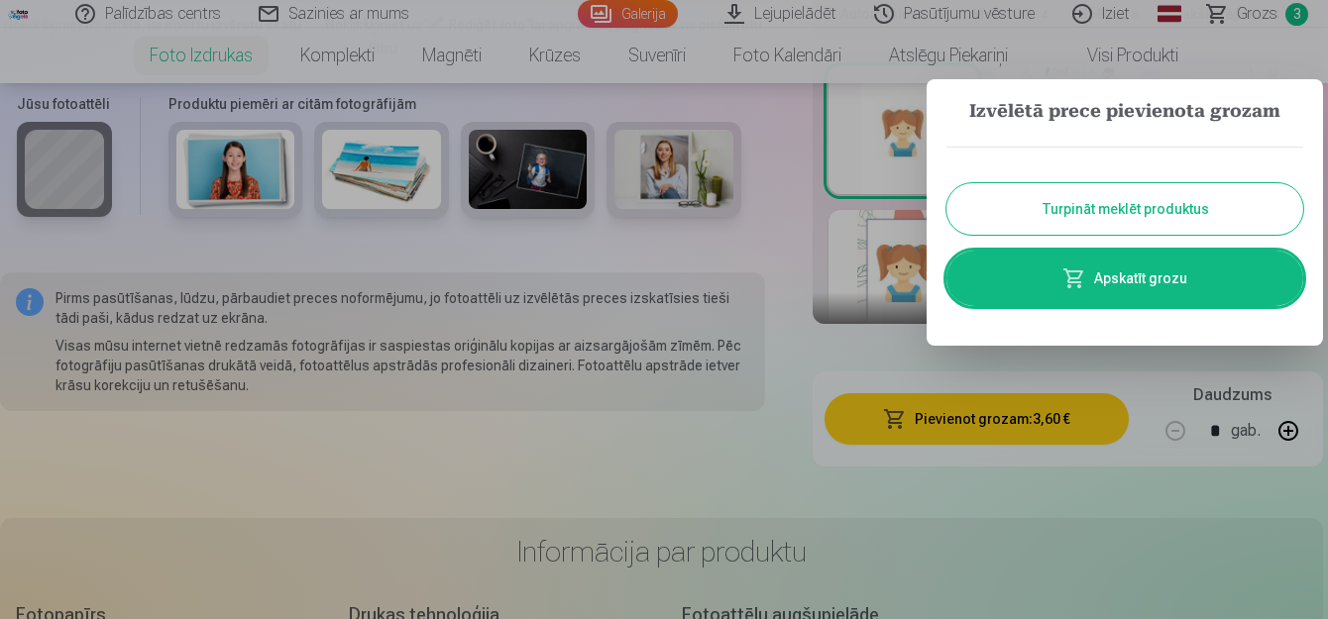
click at [1131, 280] on link "Apskatīt grozu" at bounding box center [1124, 278] width 357 height 55
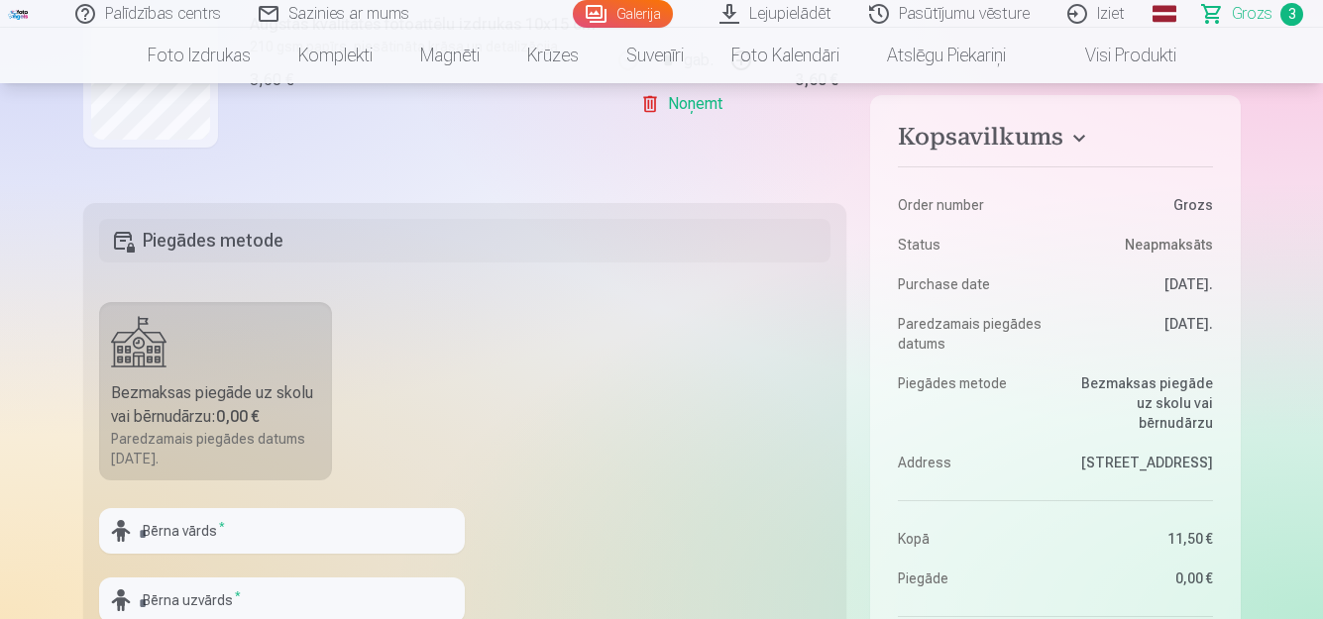
scroll to position [595, 0]
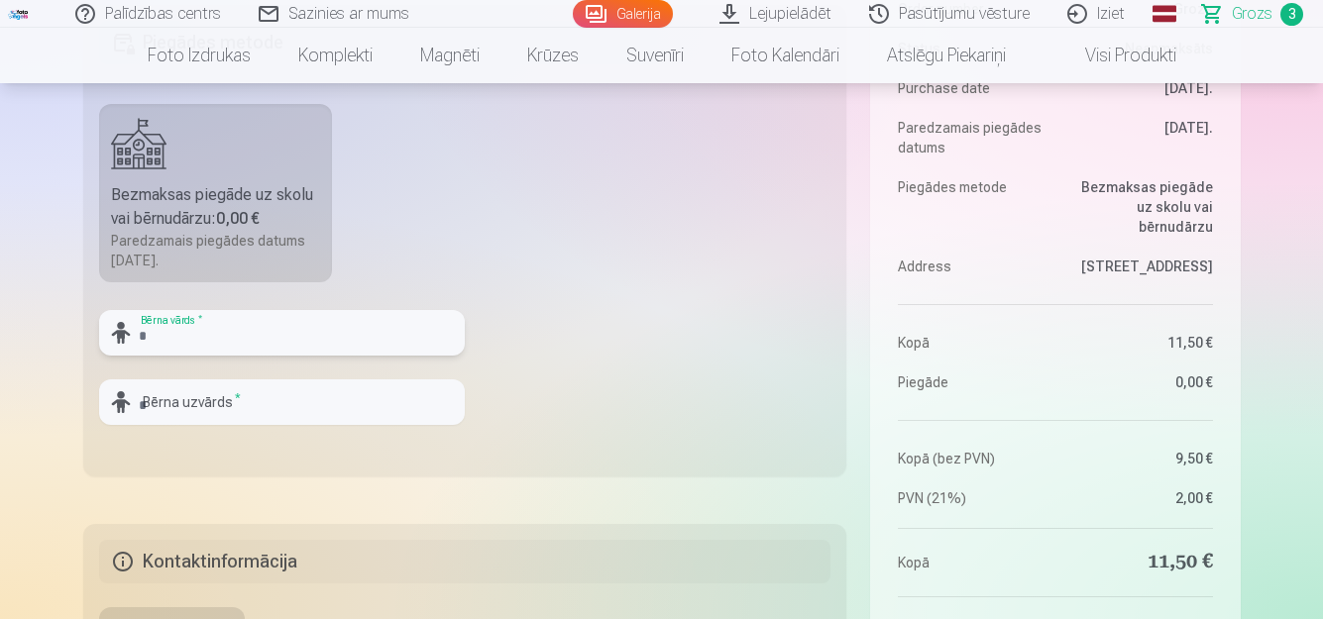
click at [242, 334] on input "text" at bounding box center [282, 333] width 366 height 46
type input "****"
type input "******"
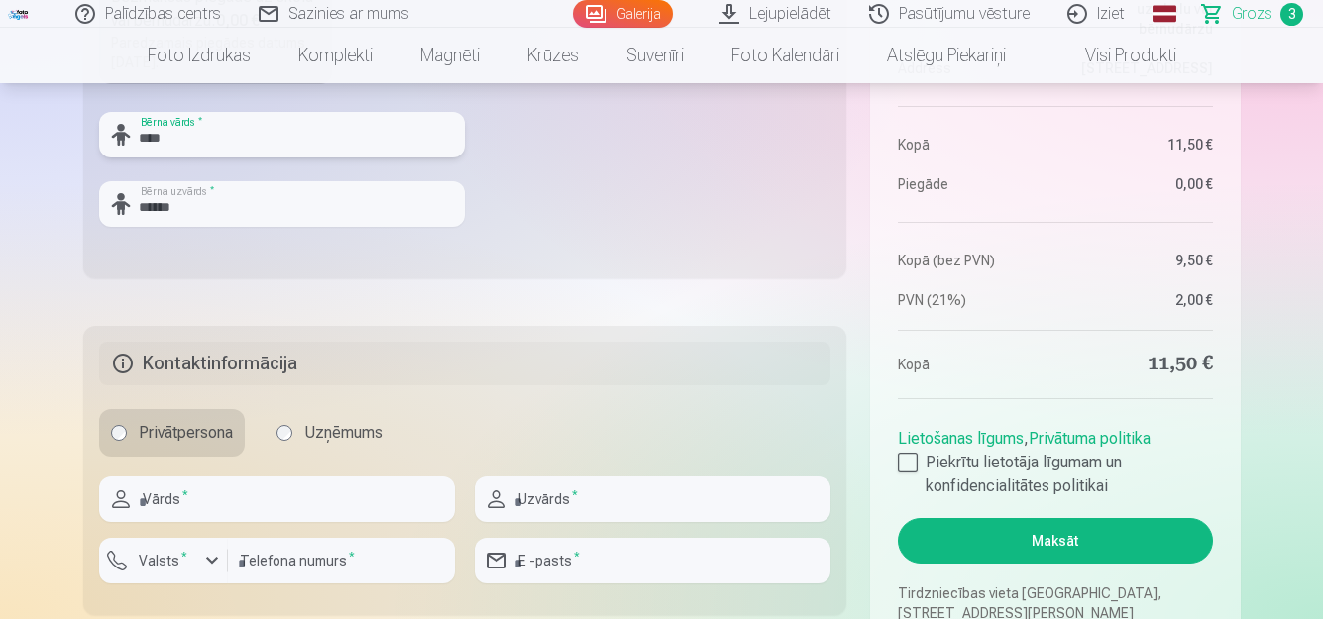
scroll to position [892, 0]
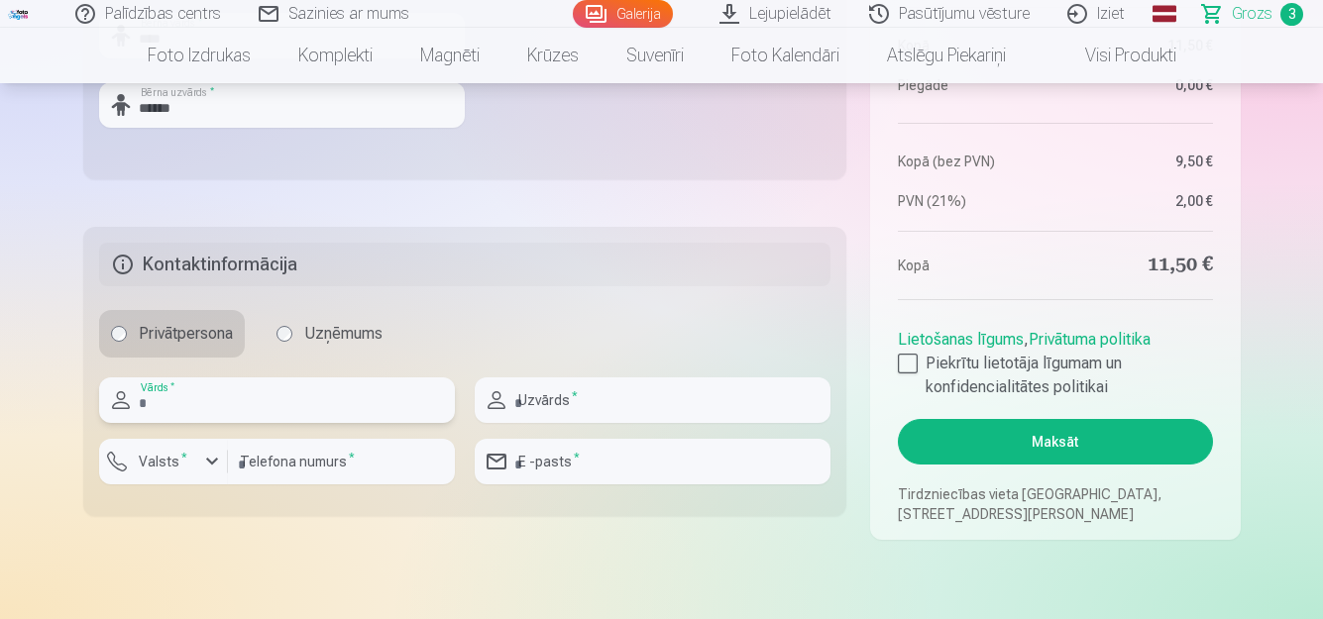
click at [215, 406] on input "text" at bounding box center [277, 401] width 356 height 46
type input "*****"
type input "******"
type input "********"
type input "**********"
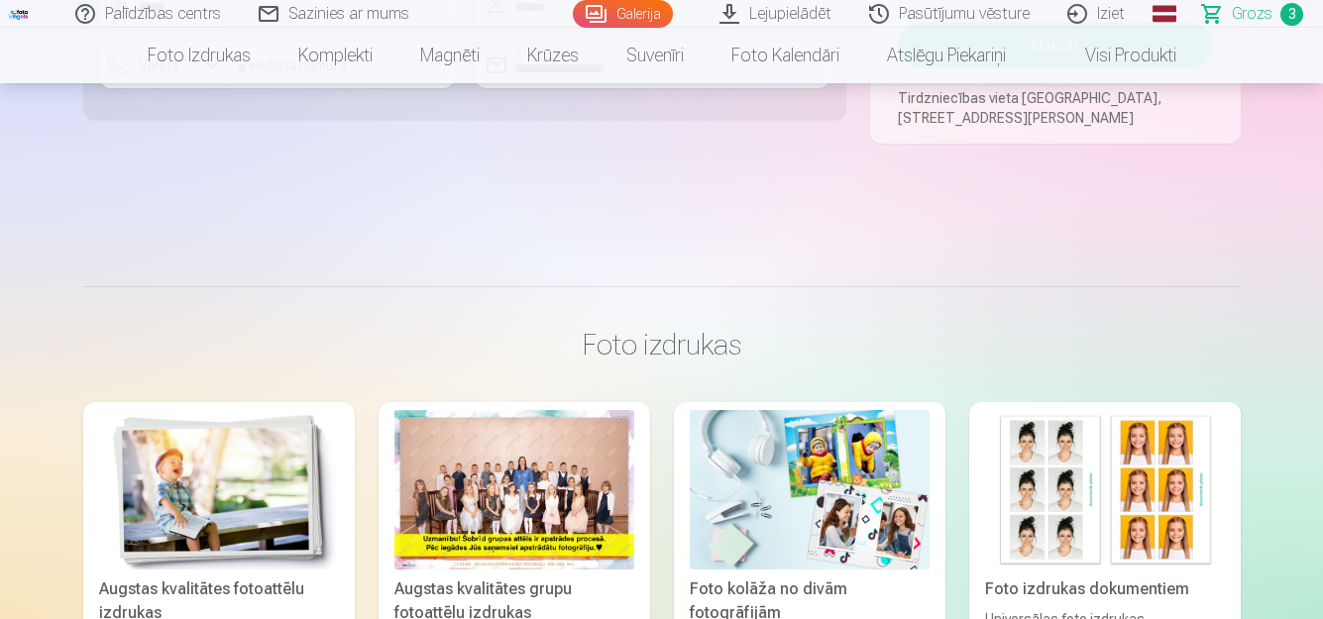
scroll to position [991, 0]
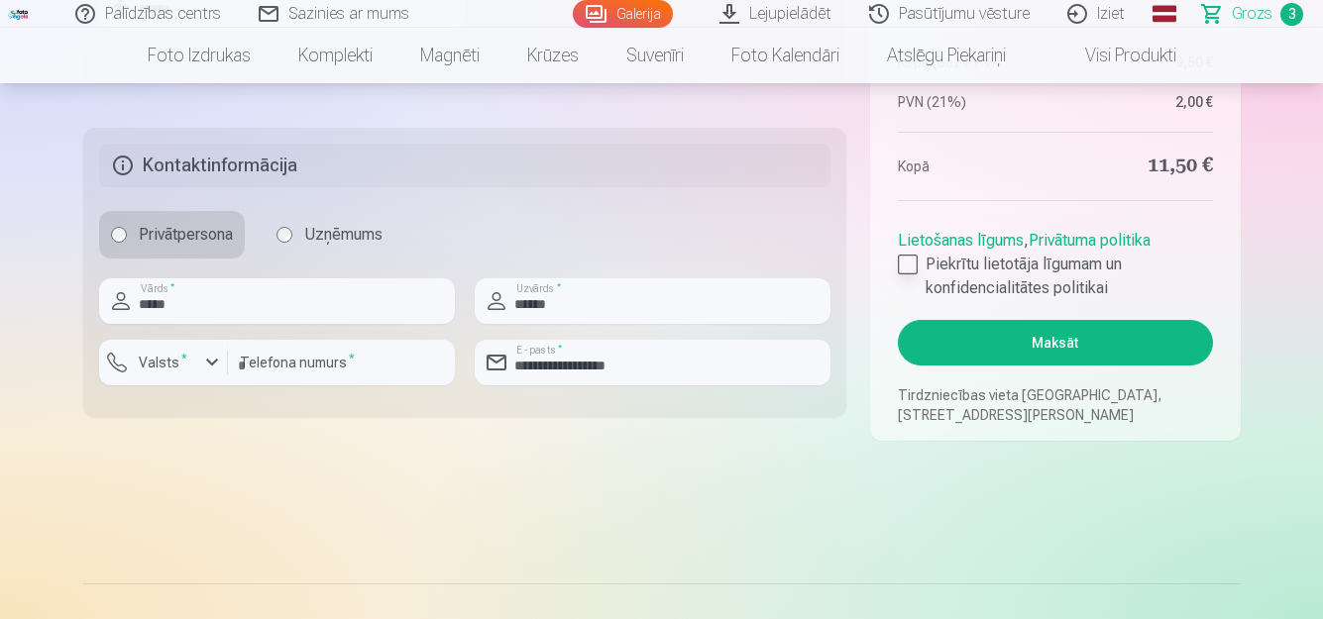
click at [910, 268] on div at bounding box center [908, 265] width 20 height 20
click at [1016, 331] on button "Maksāt" at bounding box center [1055, 343] width 314 height 46
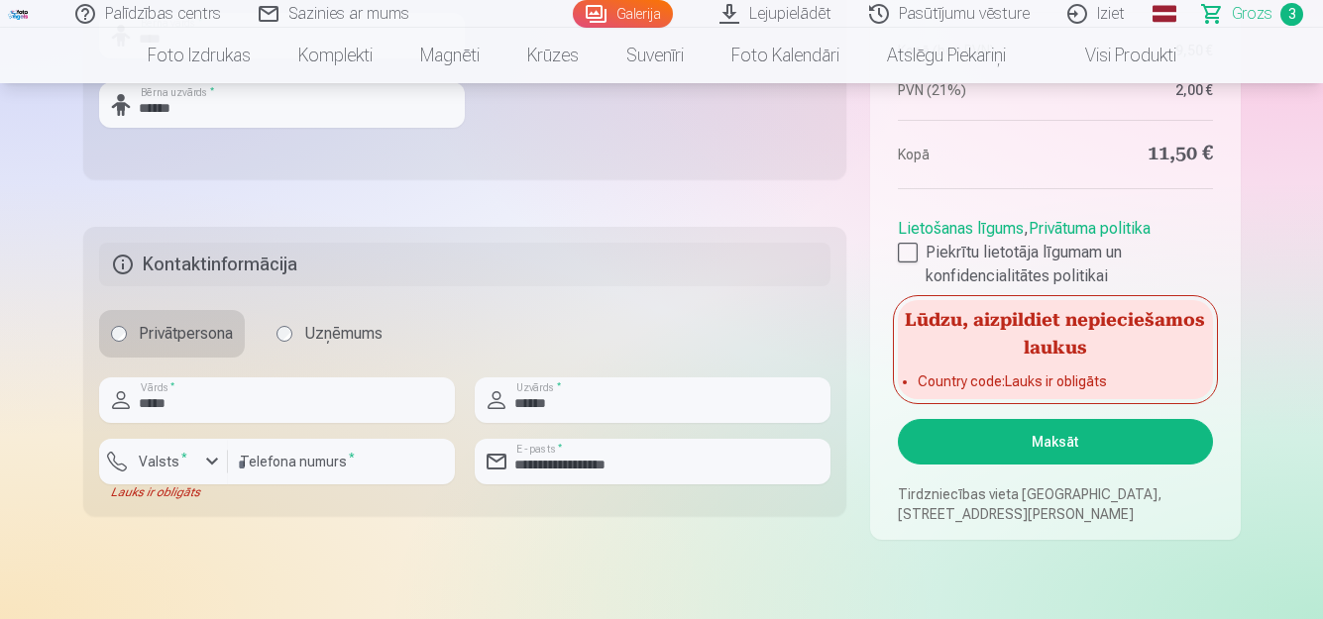
scroll to position [793, 0]
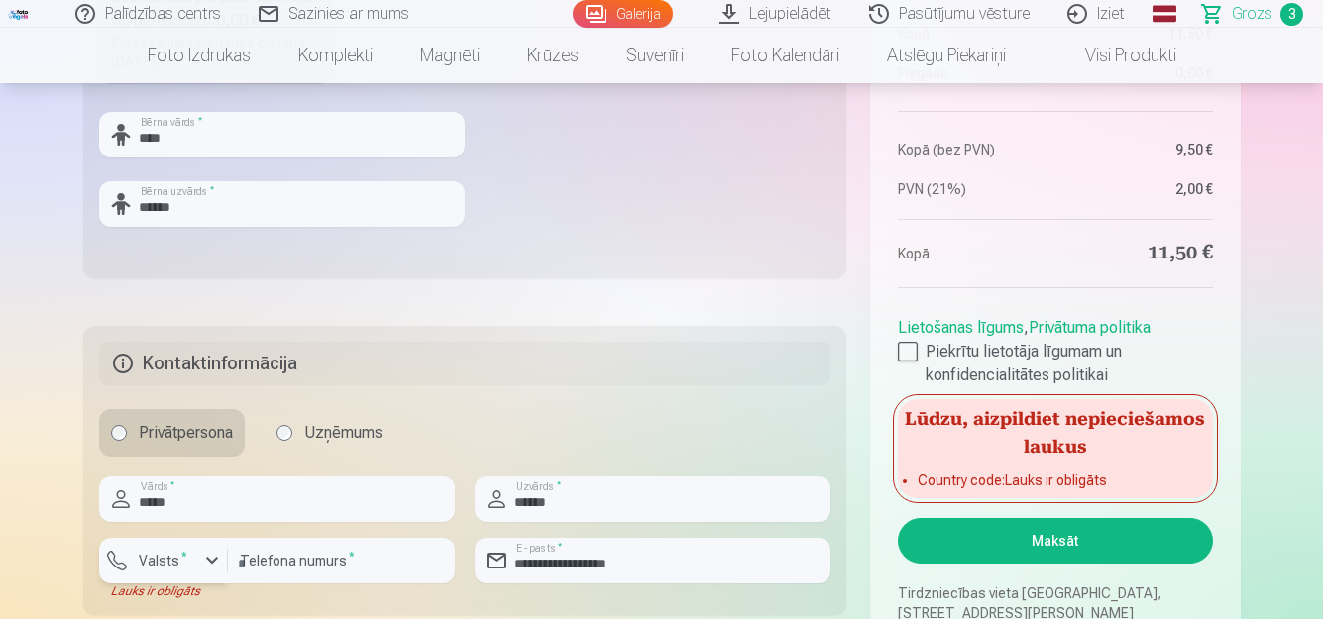
click at [181, 558] on sup "*" at bounding box center [184, 556] width 6 height 13
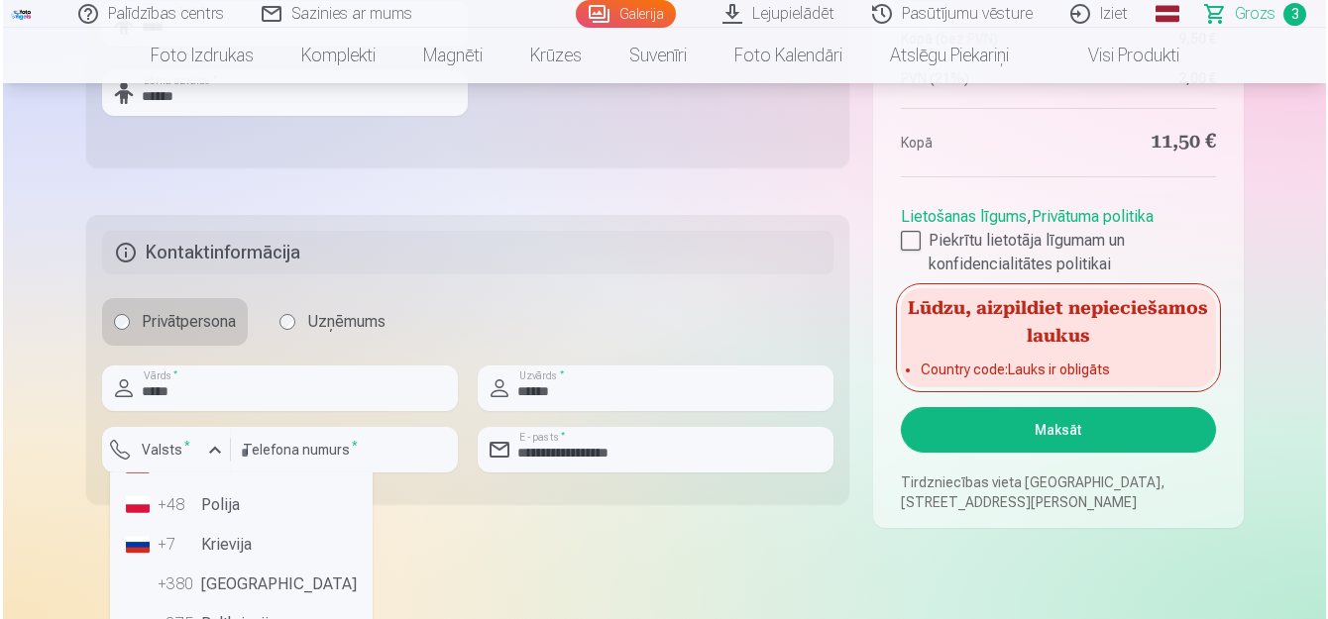
scroll to position [0, 0]
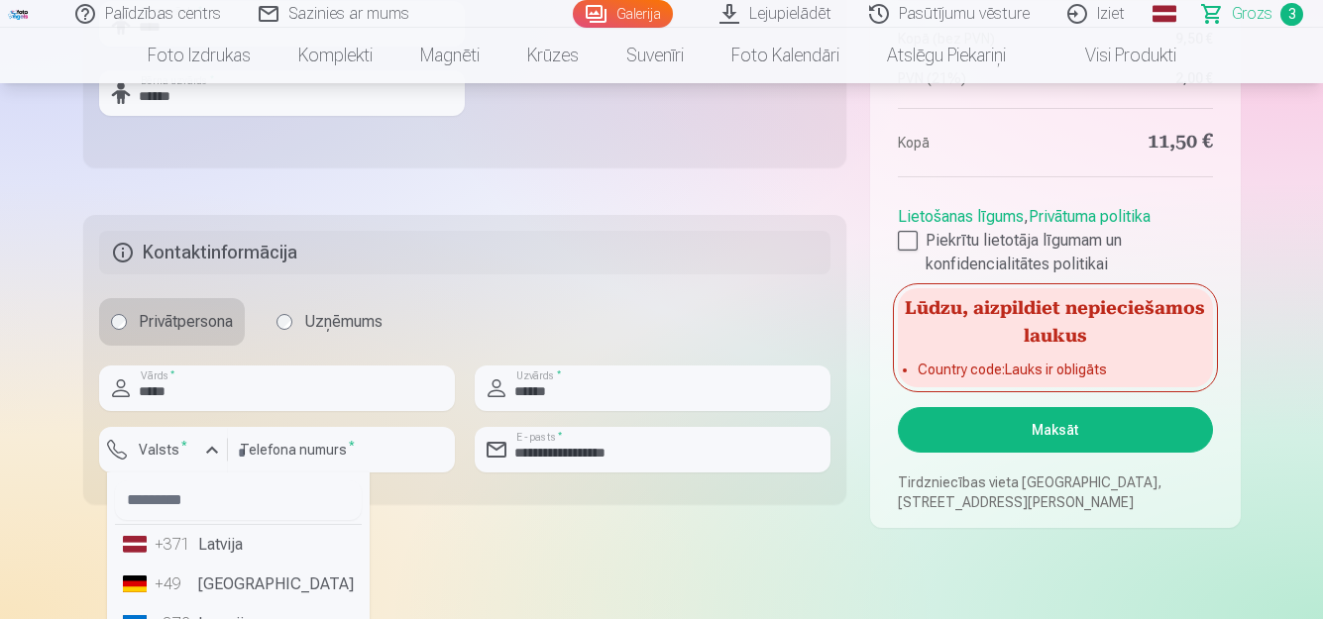
click at [221, 547] on li "+371 Latvija" at bounding box center [238, 545] width 247 height 40
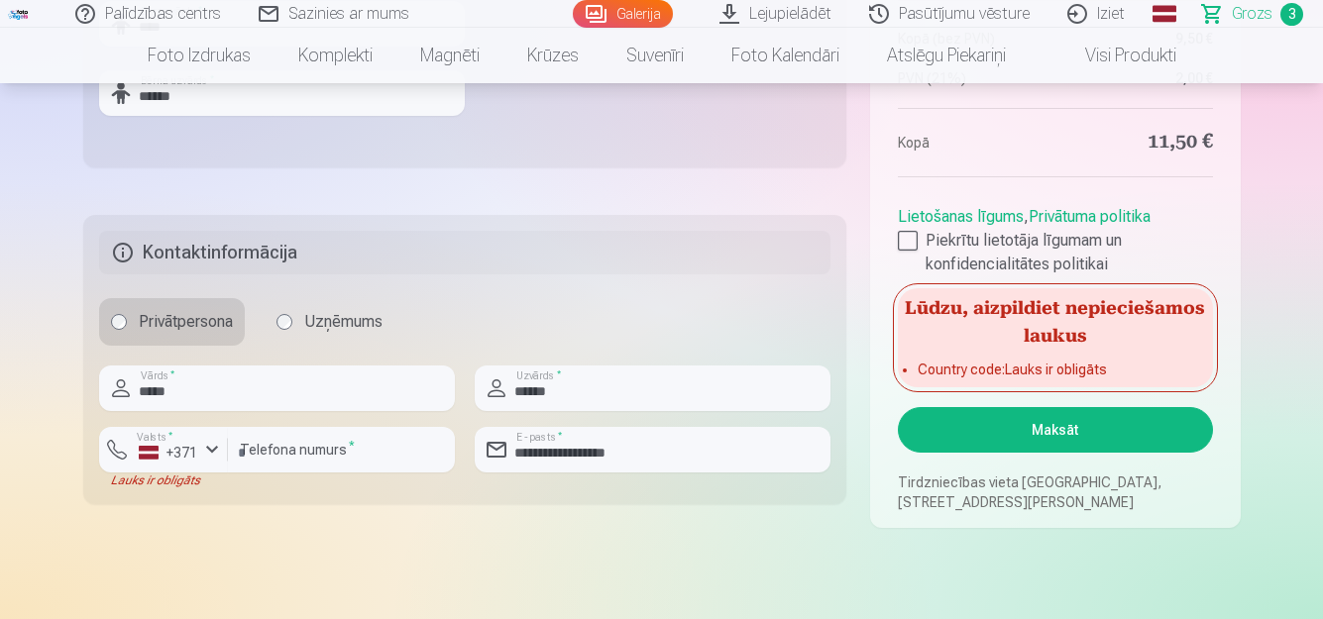
click at [1019, 426] on button "Maksāt" at bounding box center [1055, 430] width 314 height 46
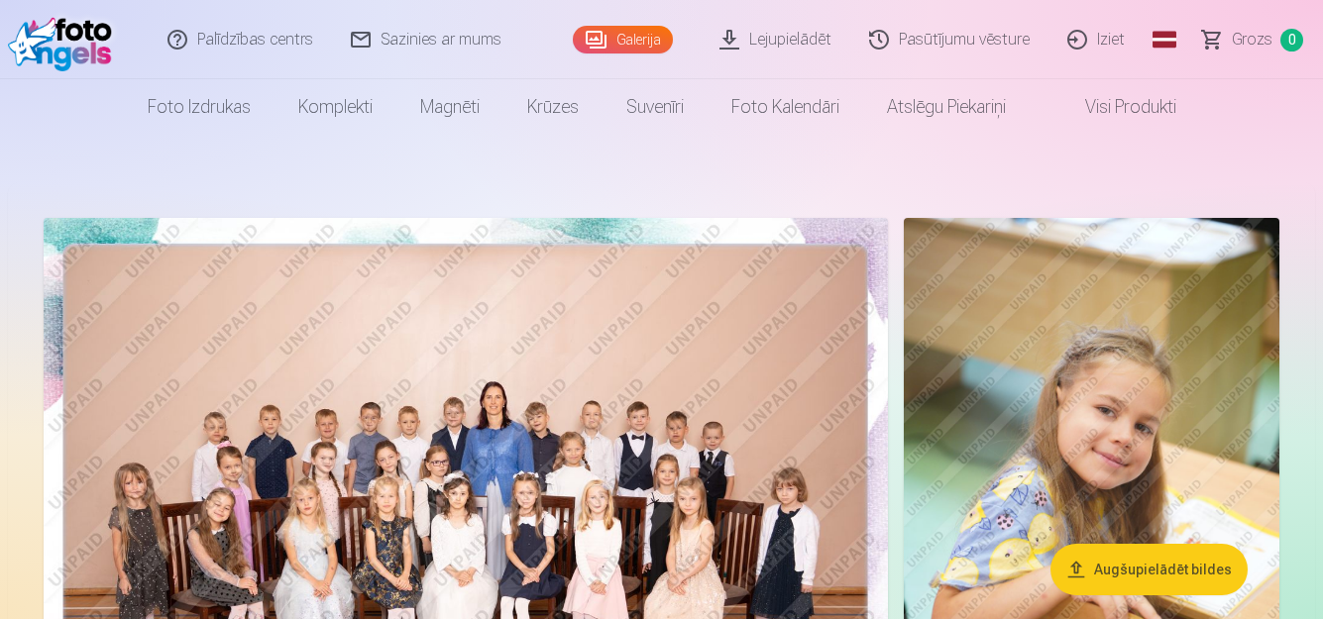
click at [1105, 38] on link "Iziet" at bounding box center [1096, 39] width 95 height 79
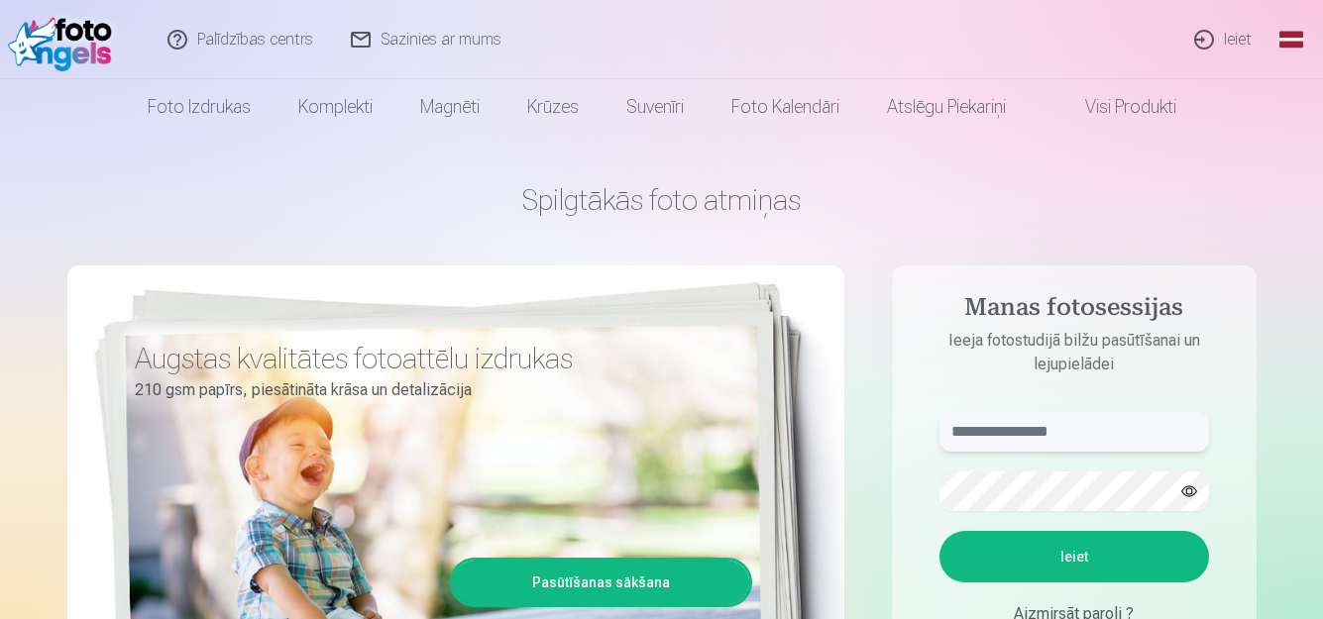
click at [1034, 442] on input "text" at bounding box center [1074, 432] width 270 height 40
type input "**********"
click at [1063, 565] on button "Ieiet" at bounding box center [1074, 557] width 270 height 52
